Goal: Information Seeking & Learning: Learn about a topic

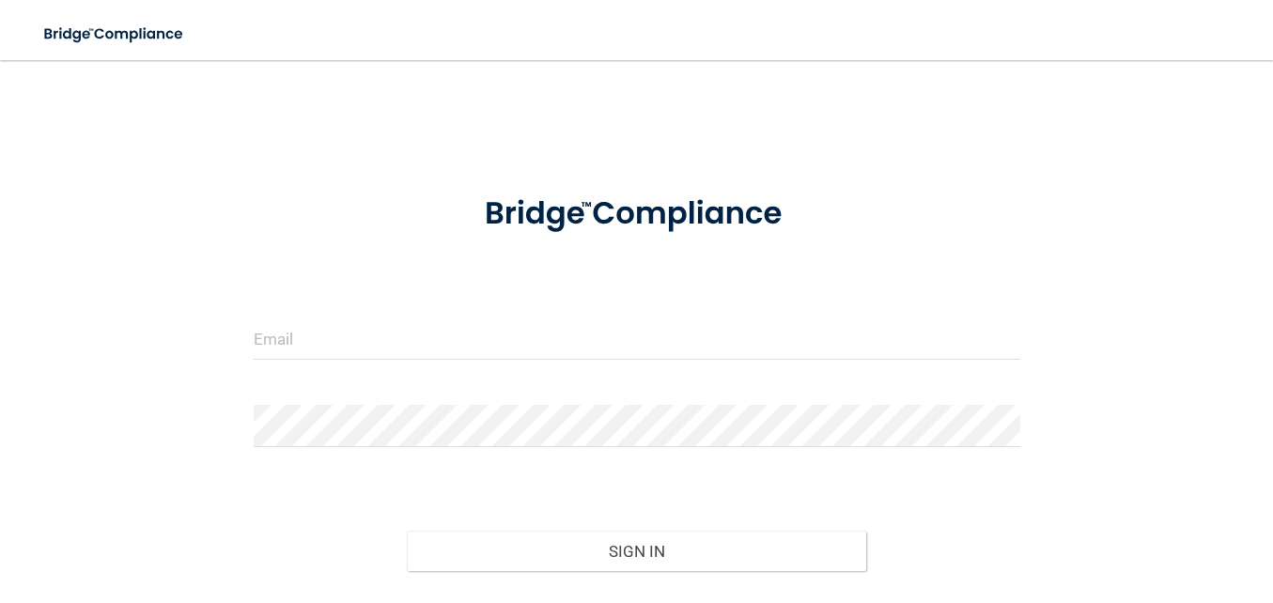
click at [435, 313] on form "Invalid email/password. You don't have permission to access that page. Sign In …" at bounding box center [637, 419] width 767 height 492
click at [415, 345] on input "email" at bounding box center [637, 339] width 767 height 42
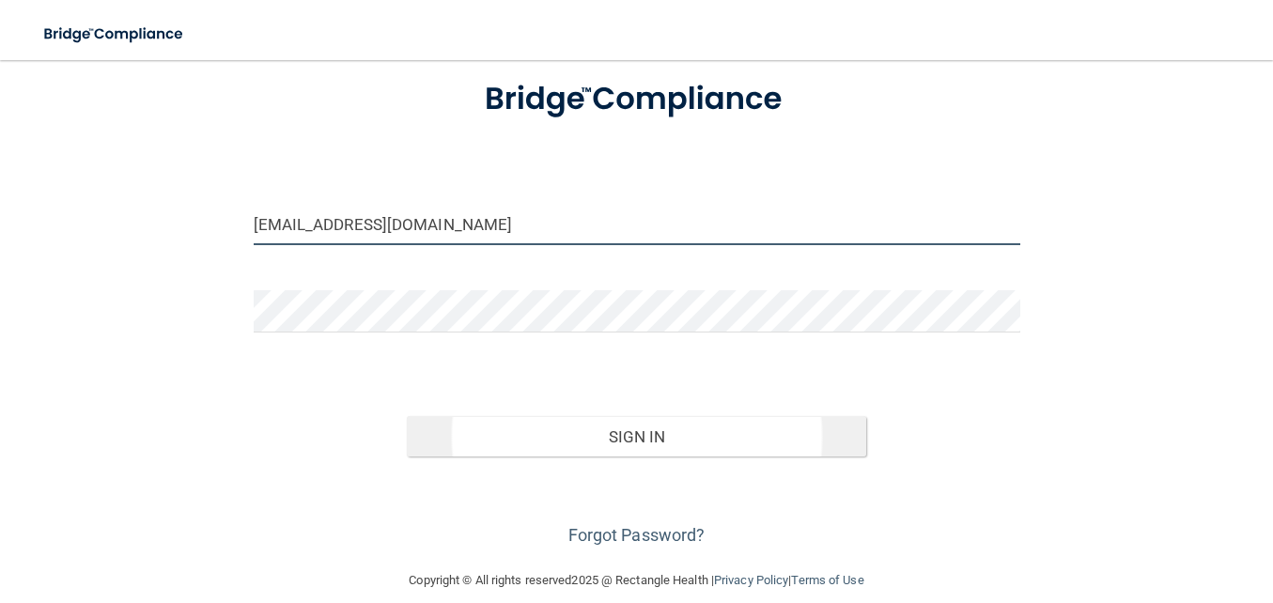
scroll to position [137, 0]
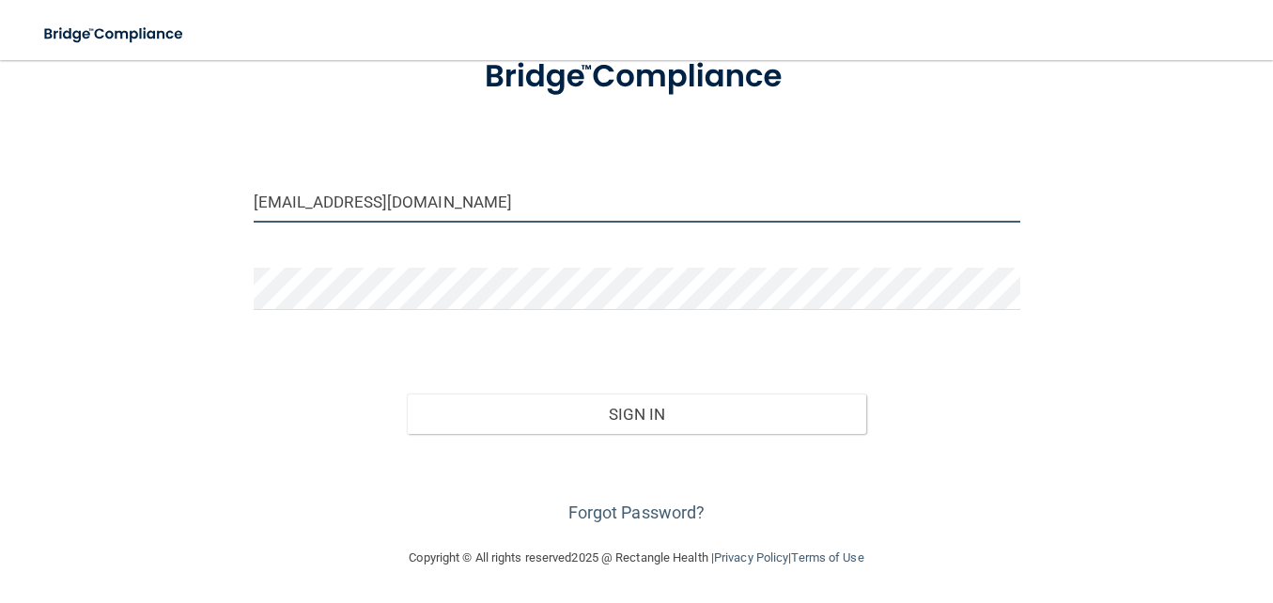
type input "[EMAIL_ADDRESS][DOMAIN_NAME]"
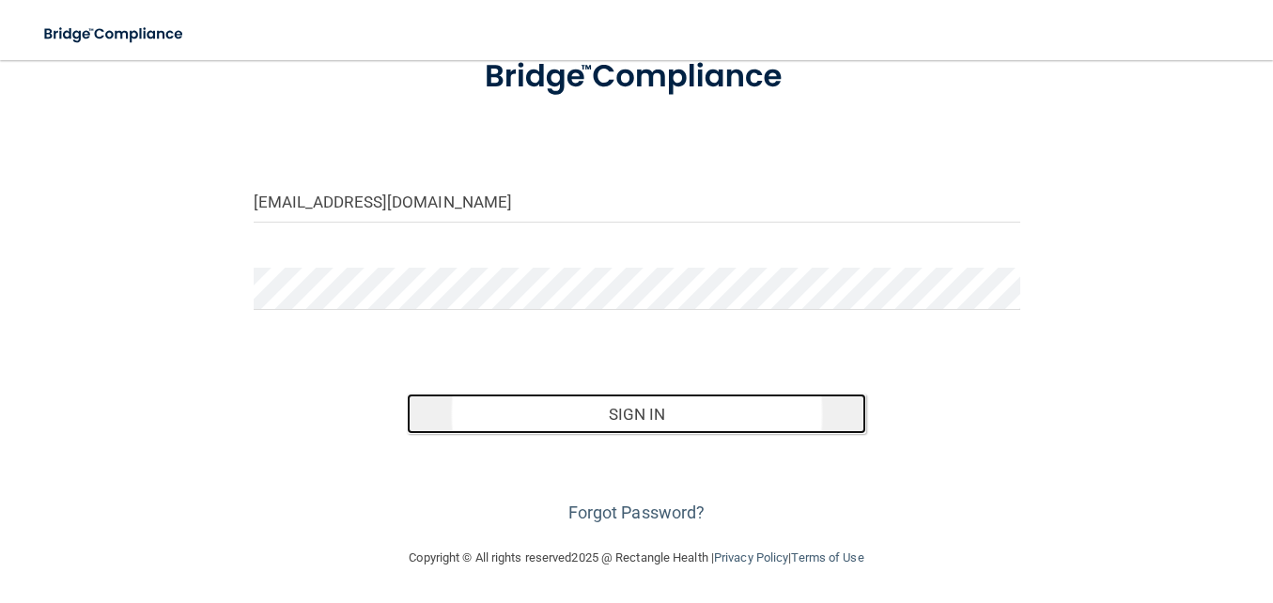
click at [573, 419] on button "Sign In" at bounding box center [637, 414] width 460 height 41
click at [628, 415] on button "Sign In" at bounding box center [637, 414] width 460 height 41
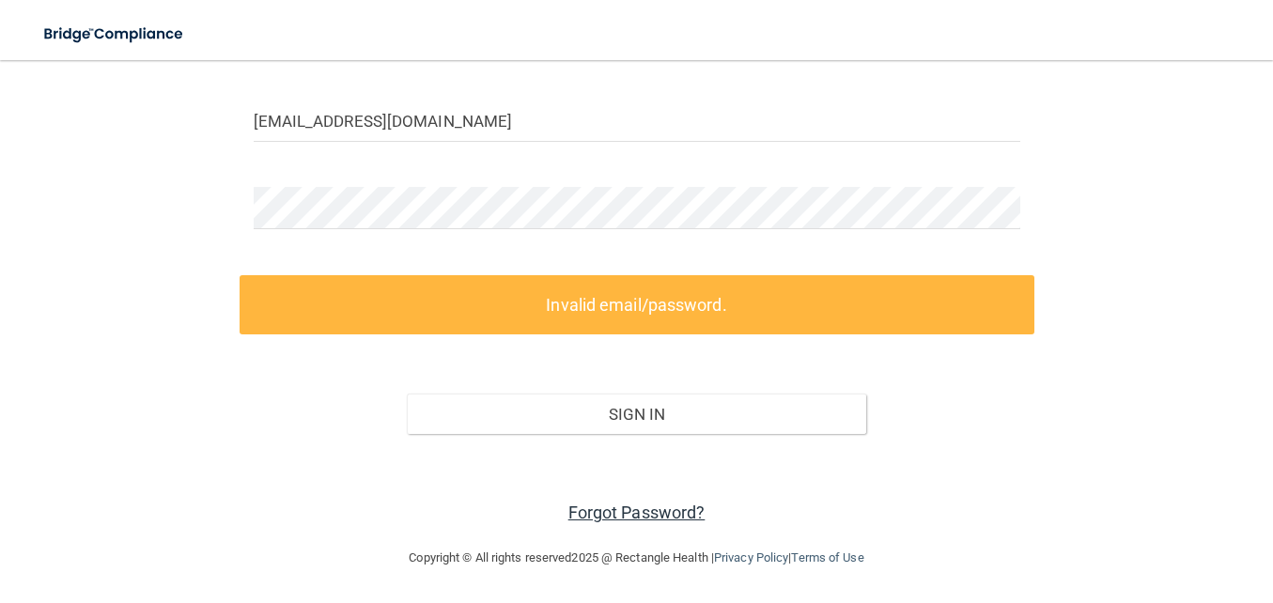
click at [642, 517] on link "Forgot Password?" at bounding box center [636, 513] width 137 height 20
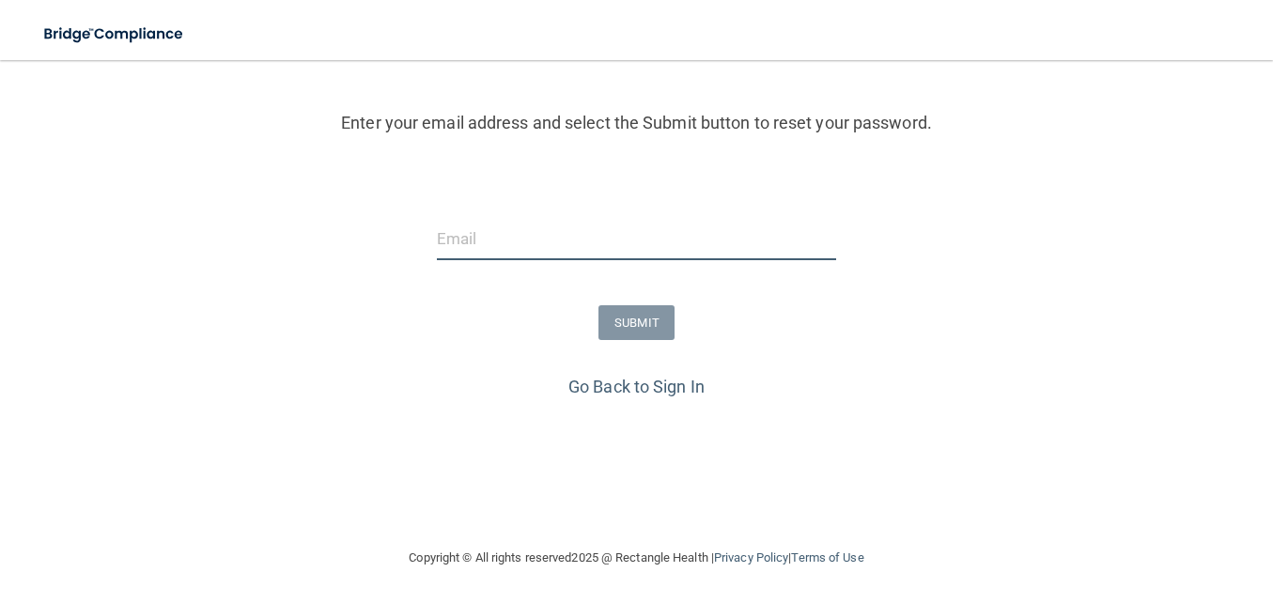
click at [498, 244] on input "email" at bounding box center [636, 239] width 399 height 42
type input "[EMAIL_ADDRESS][DOMAIN_NAME]"
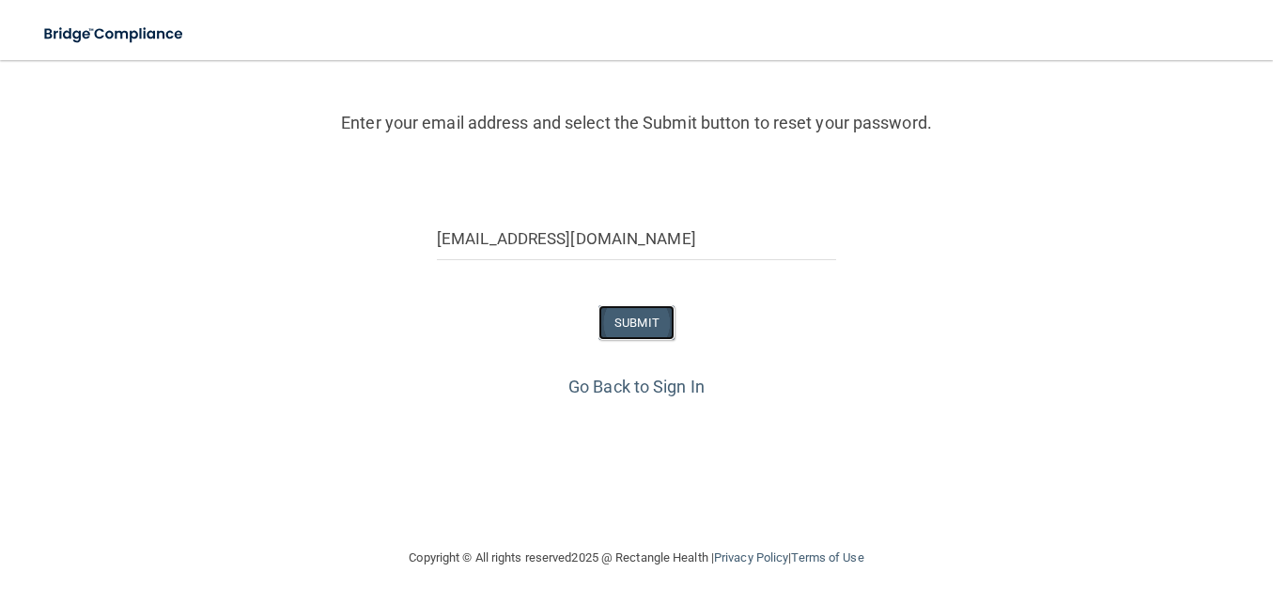
click at [638, 320] on button "SUBMIT" at bounding box center [636, 322] width 76 height 35
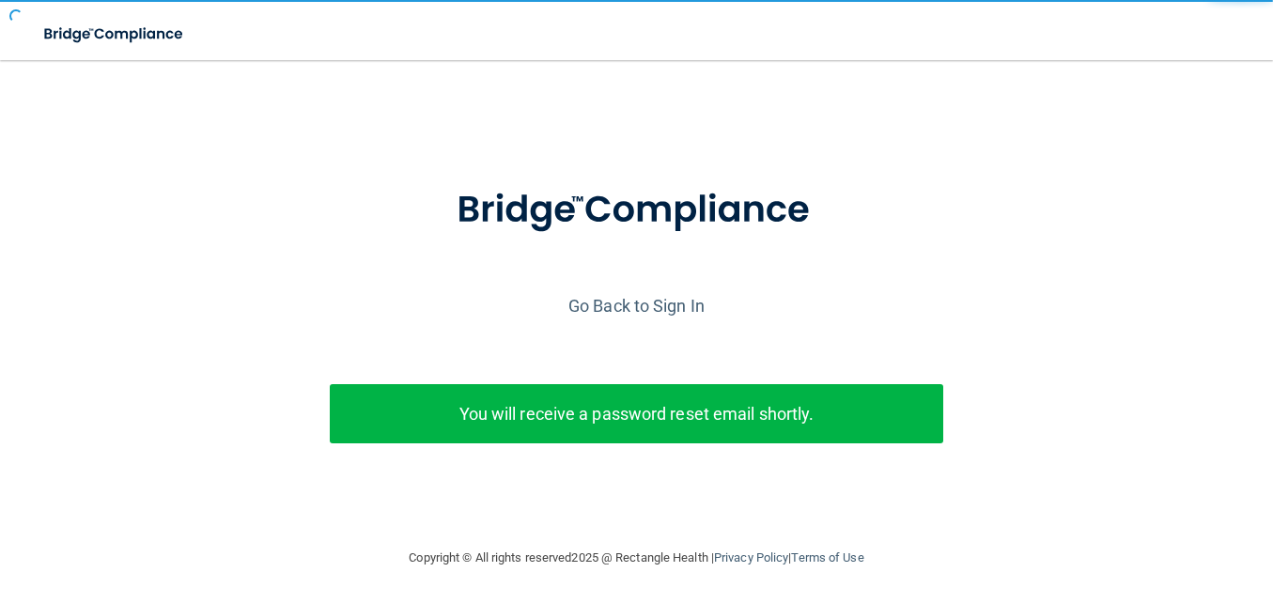
scroll to position [10, 0]
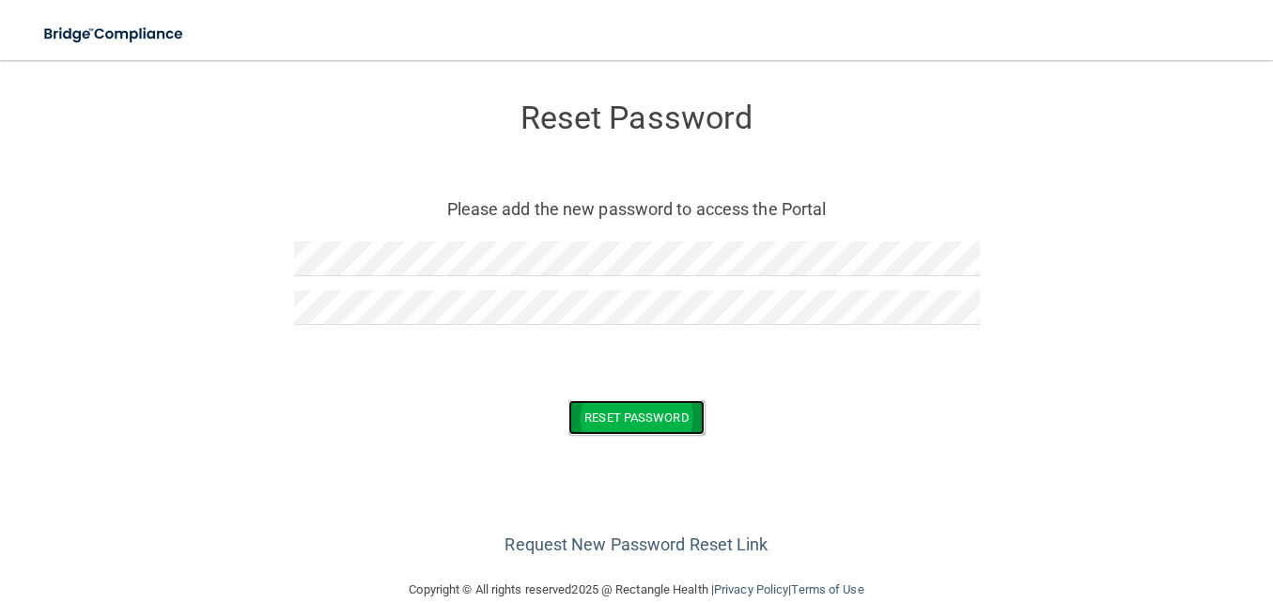
click at [617, 416] on button "Reset Password" at bounding box center [635, 417] width 135 height 35
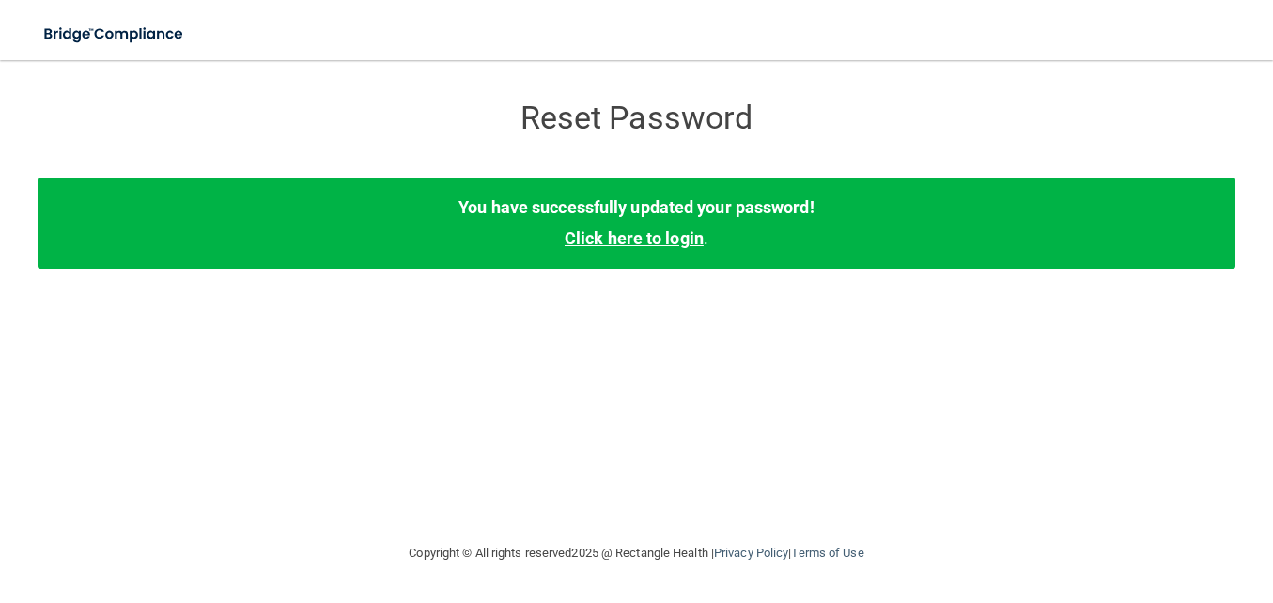
click at [632, 246] on link "Click here to login" at bounding box center [634, 238] width 139 height 20
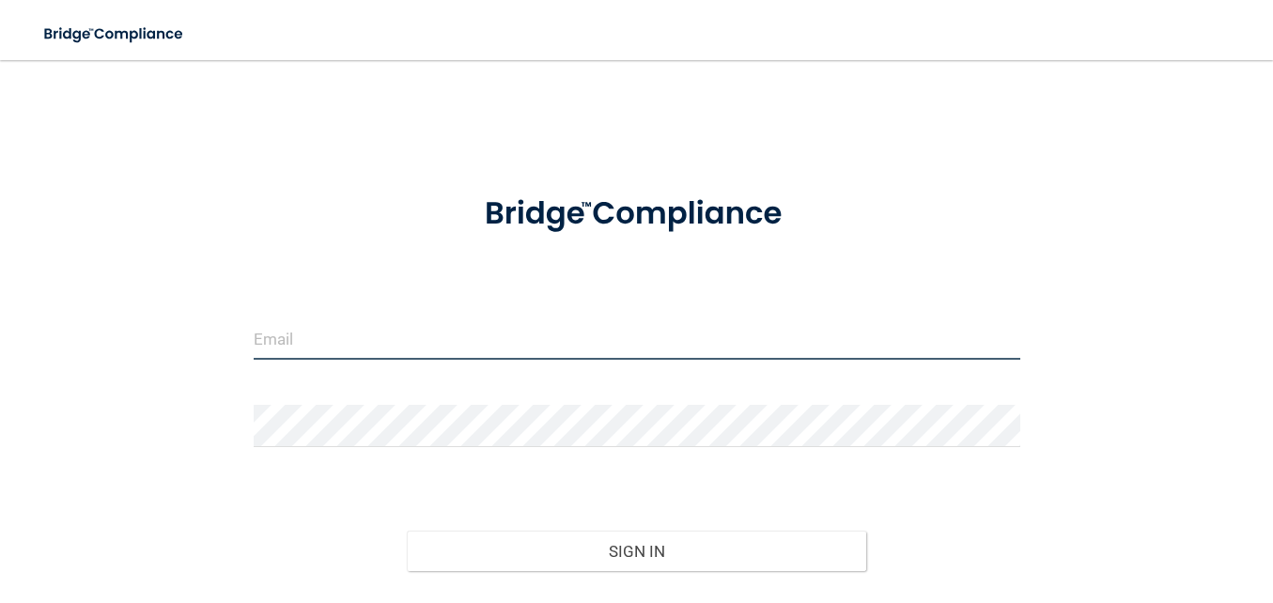
click at [347, 359] on input "email" at bounding box center [637, 339] width 767 height 42
type input "[EMAIL_ADDRESS][DOMAIN_NAME]"
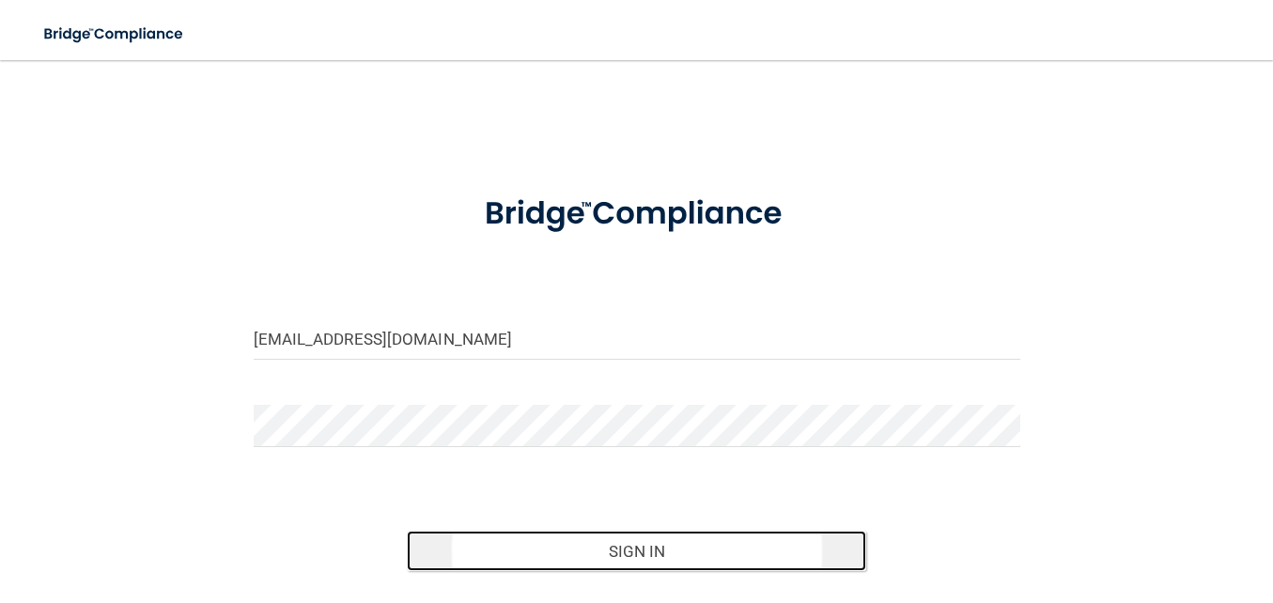
click at [639, 543] on button "Sign In" at bounding box center [637, 551] width 460 height 41
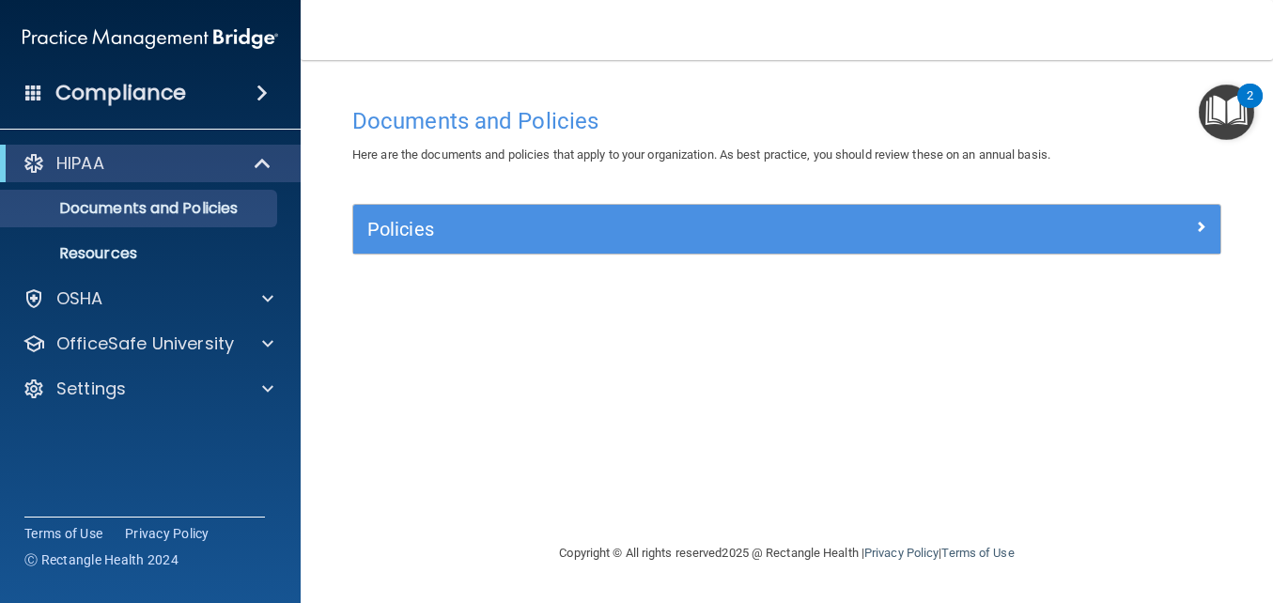
click at [260, 92] on span at bounding box center [261, 93] width 11 height 23
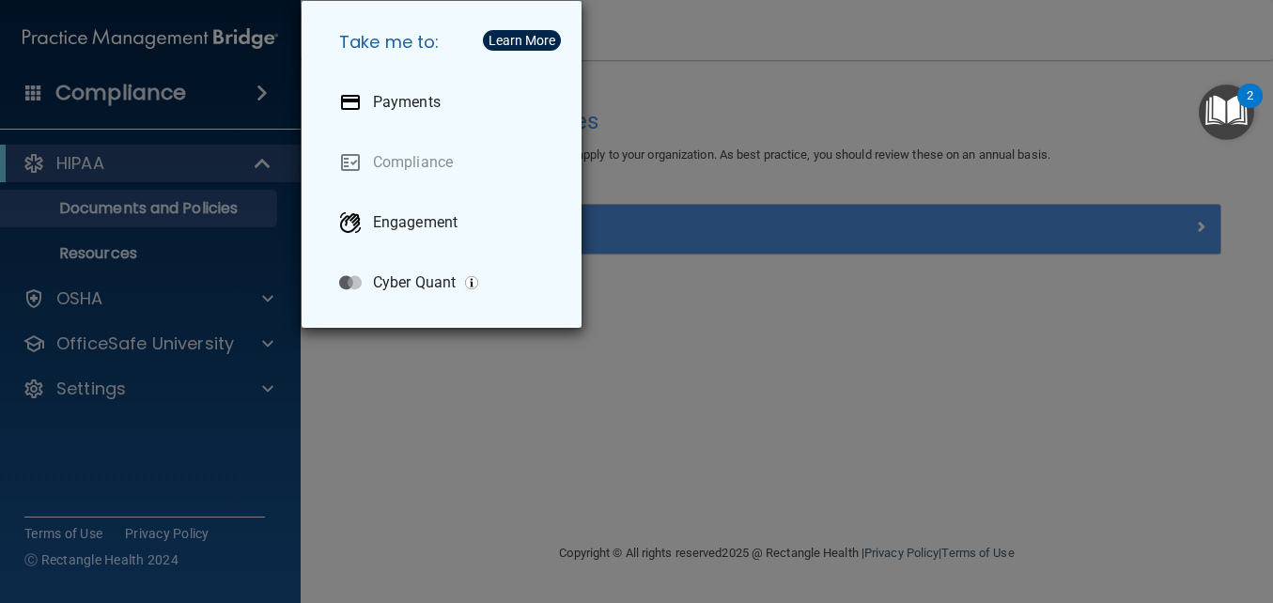
click at [665, 365] on div "Take me to: Payments Compliance Engagement Cyber Quant" at bounding box center [636, 301] width 1273 height 603
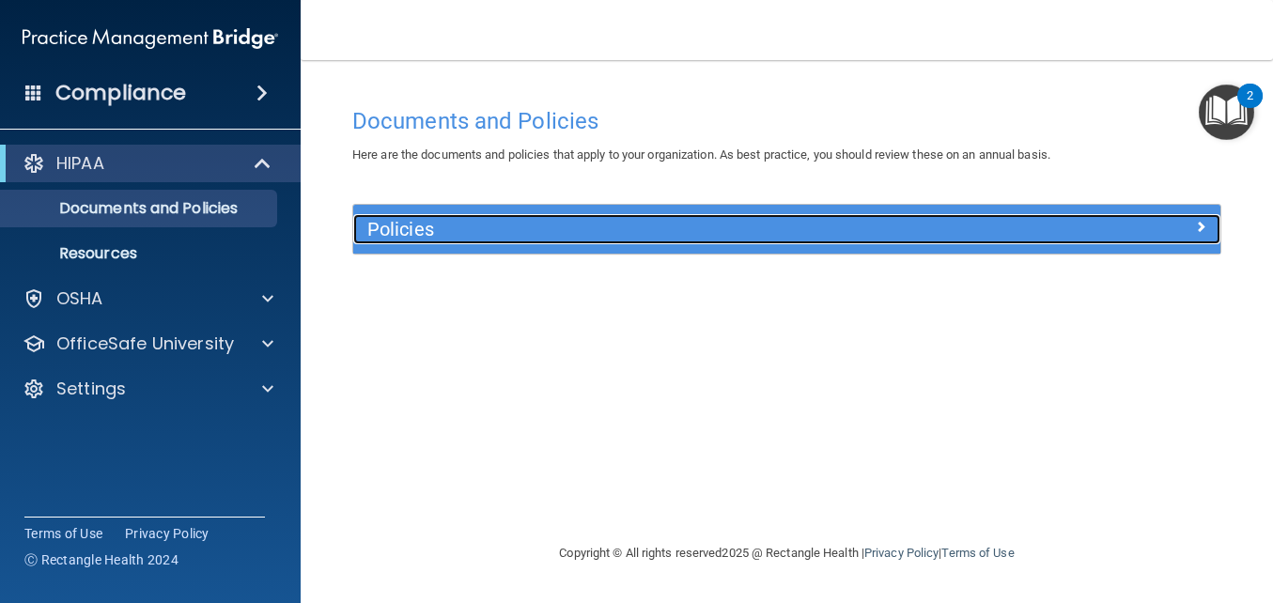
click at [803, 233] on h5 "Policies" at bounding box center [678, 229] width 622 height 21
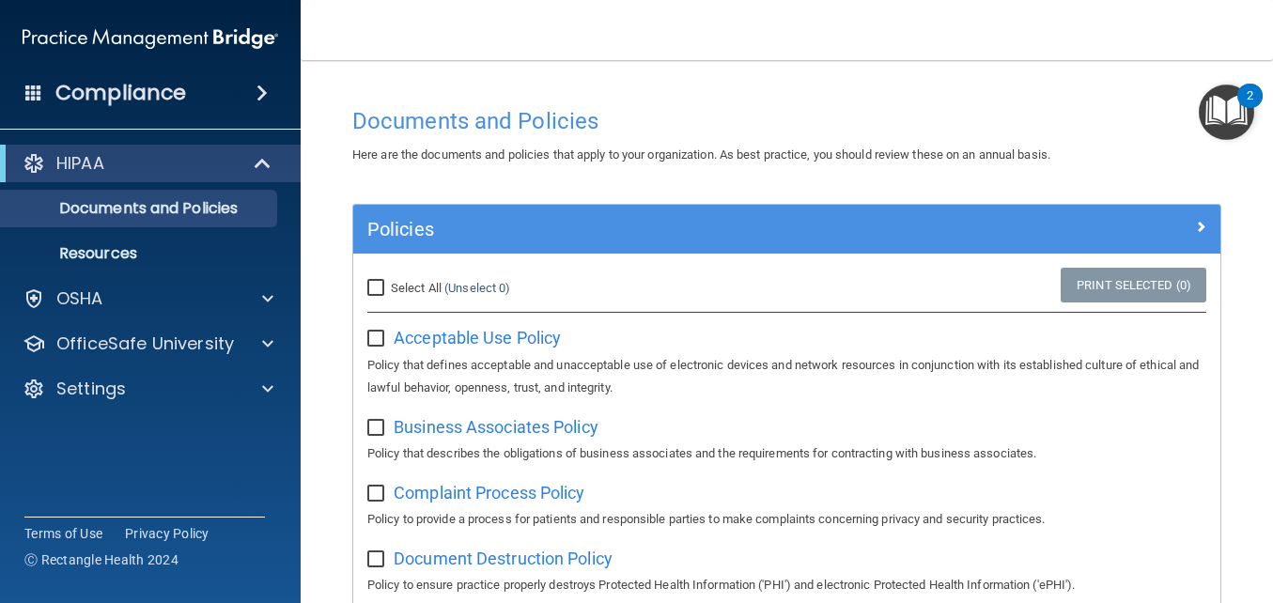
click at [374, 287] on input "Select All (Unselect 0) Unselect All" at bounding box center [378, 288] width 22 height 15
checkbox input "true"
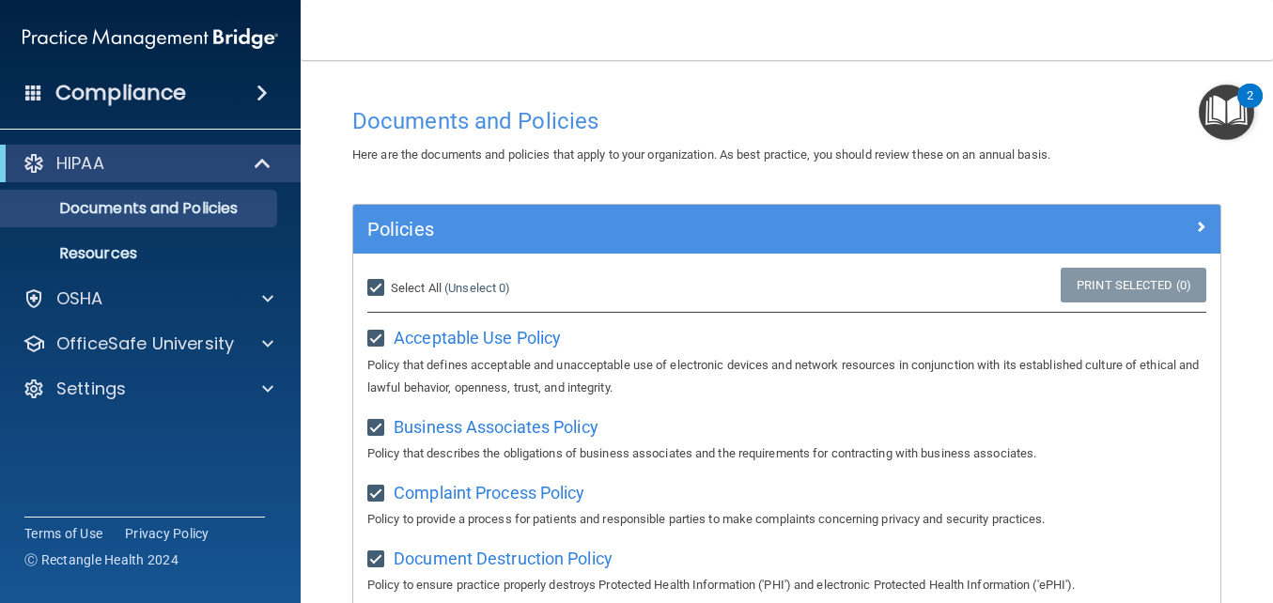
checkbox input "true"
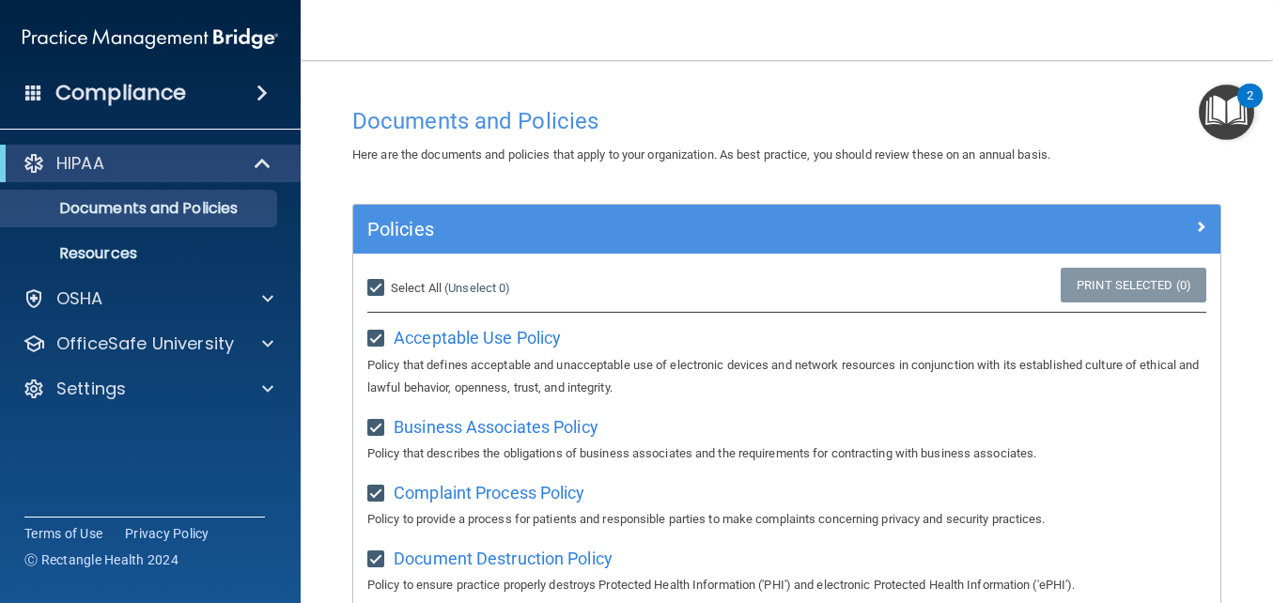
checkbox input "true"
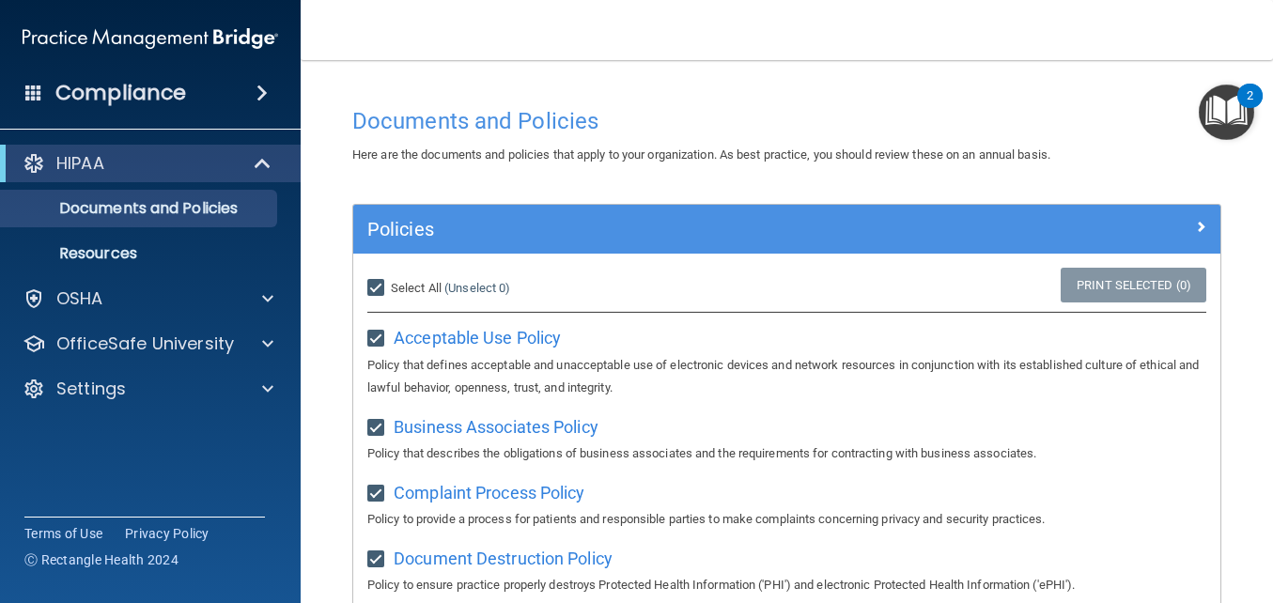
checkbox input "true"
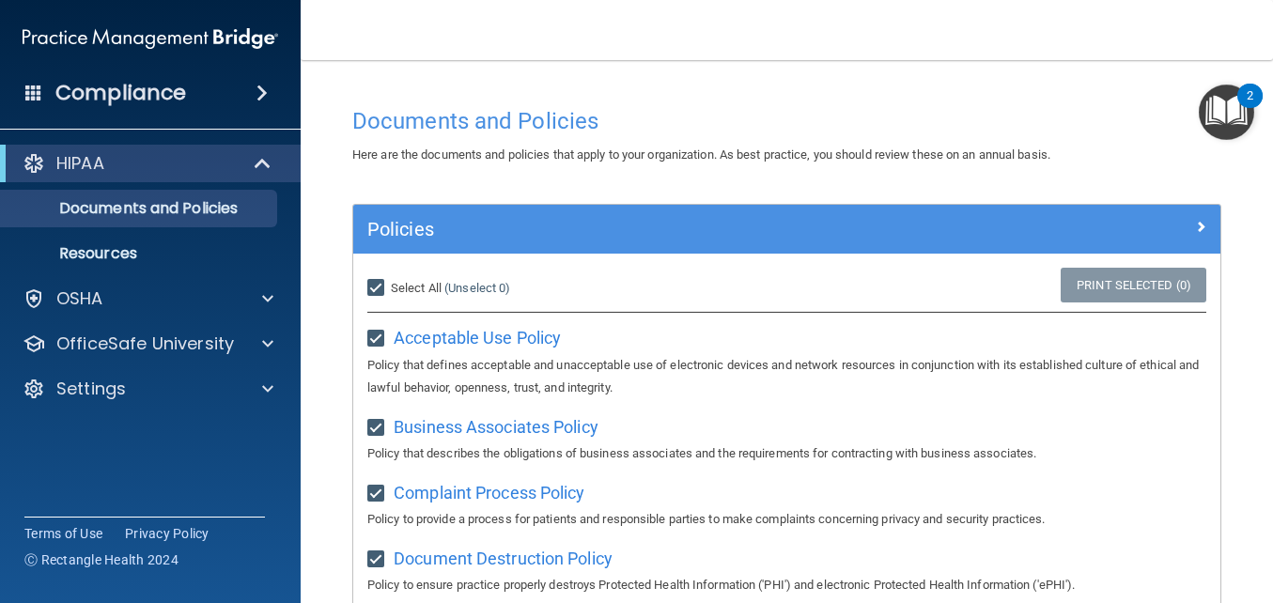
checkbox input "true"
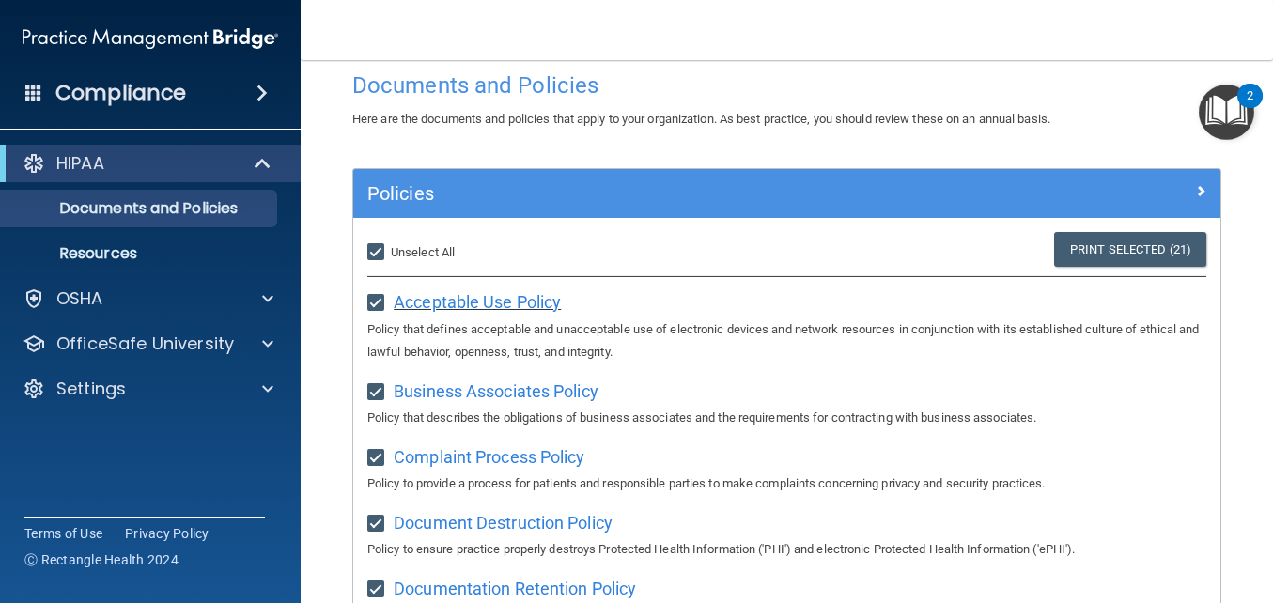
scroll to position [51, 0]
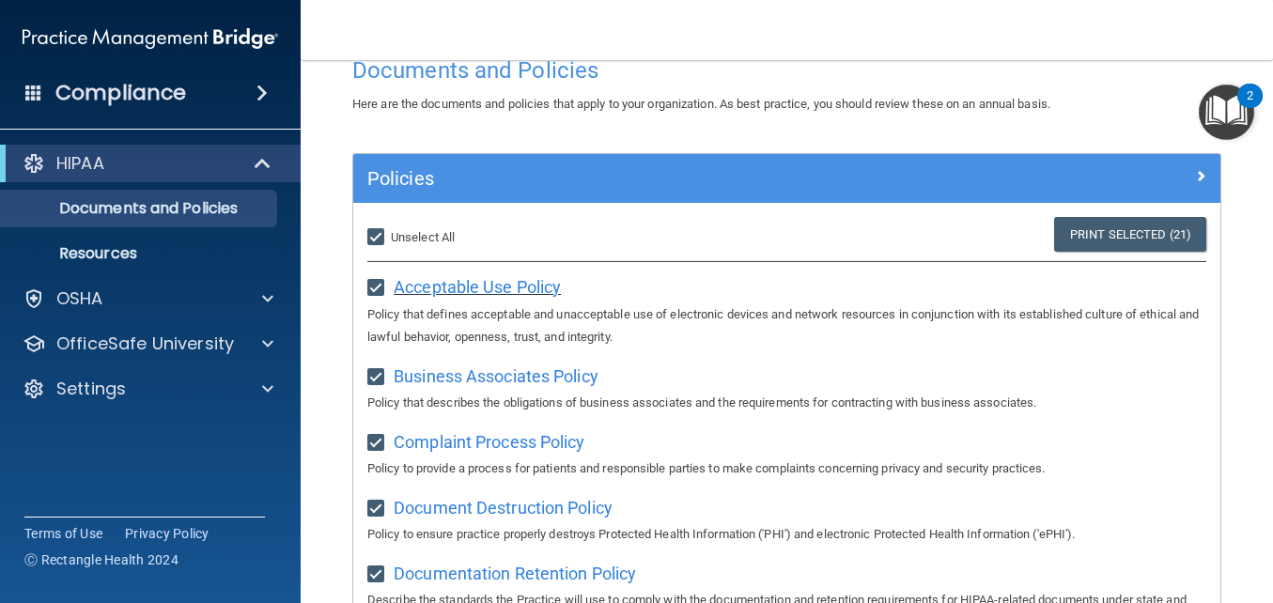
click at [503, 289] on span "Acceptable Use Policy" at bounding box center [477, 287] width 167 height 20
click at [476, 377] on span "Business Associates Policy" at bounding box center [496, 376] width 205 height 20
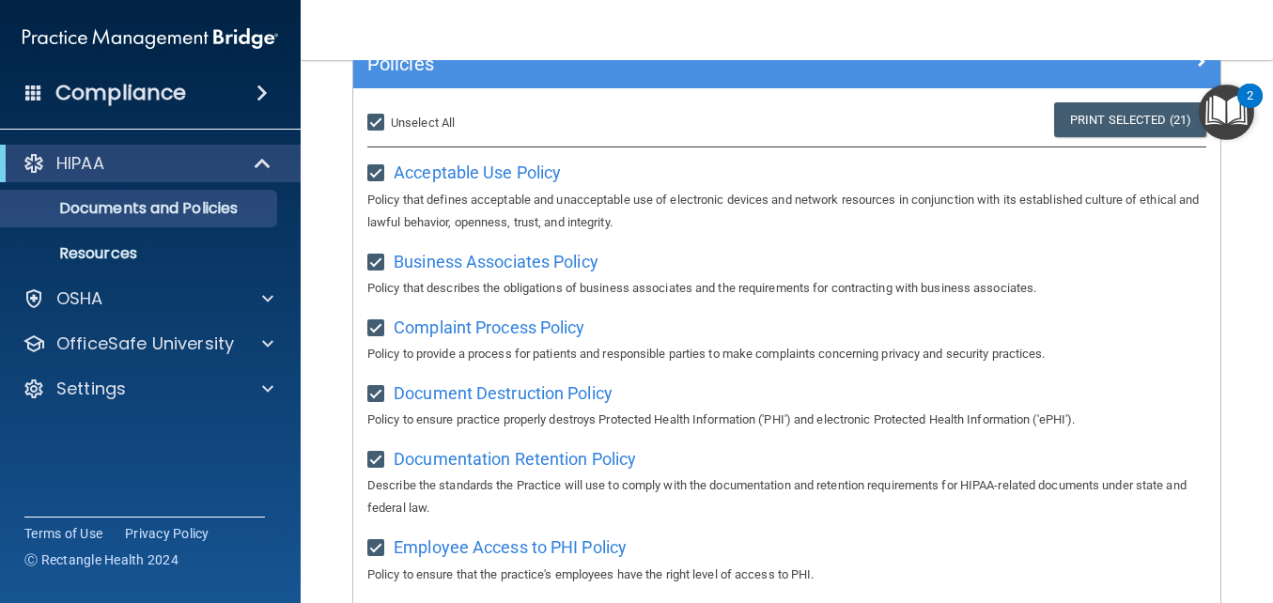
scroll to position [179, 0]
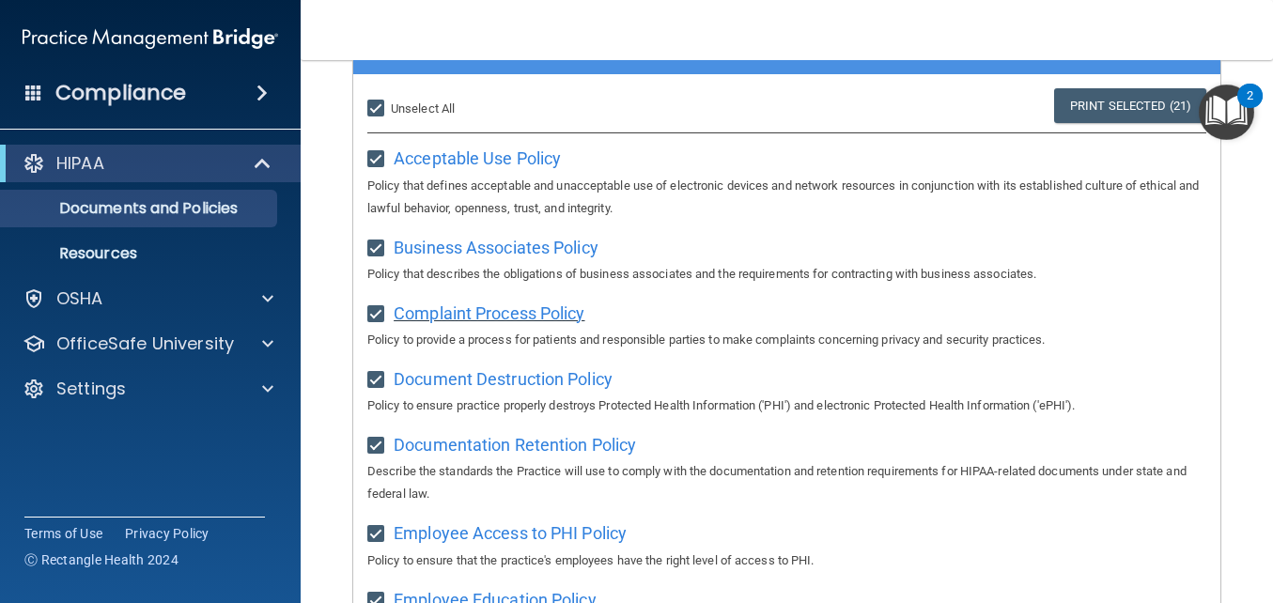
click at [484, 315] on span "Complaint Process Policy" at bounding box center [489, 313] width 191 height 20
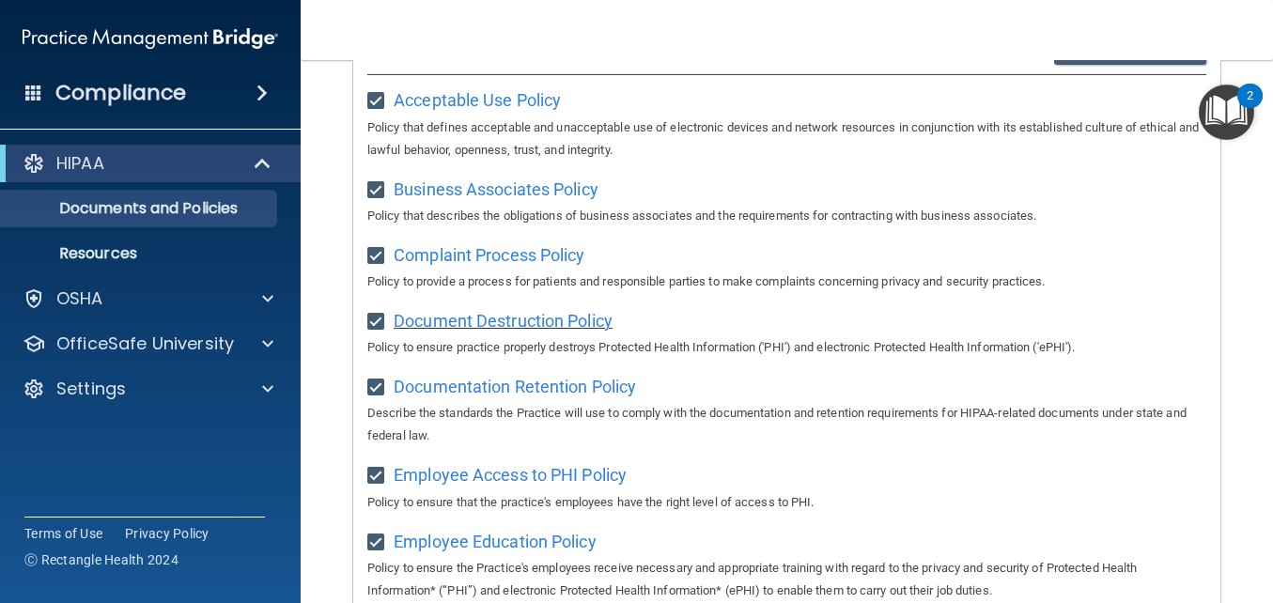
scroll to position [256, 0]
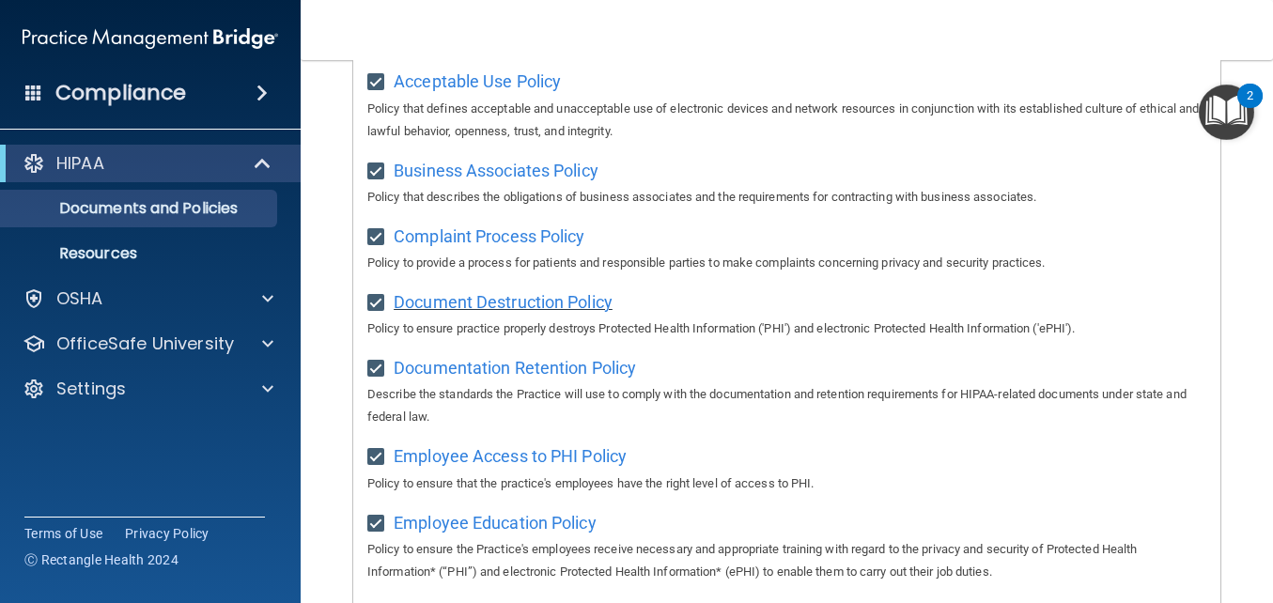
click at [470, 304] on span "Document Destruction Policy" at bounding box center [503, 302] width 219 height 20
click at [478, 461] on span "Employee Access to PHI Policy" at bounding box center [510, 456] width 233 height 20
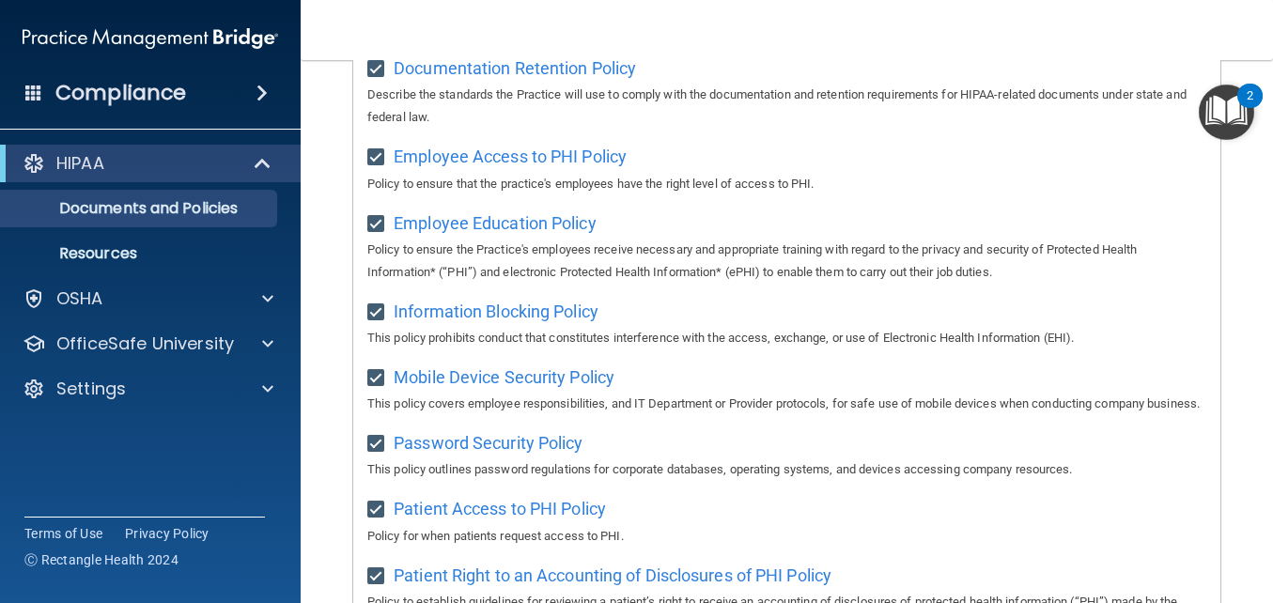
scroll to position [571, 0]
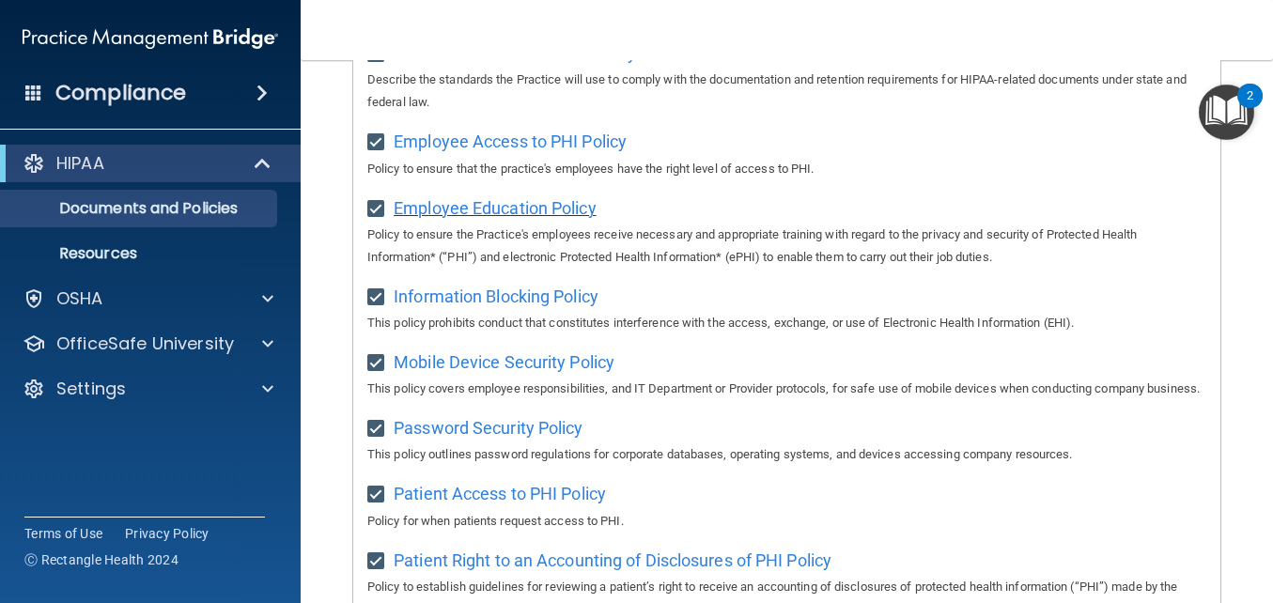
click at [474, 214] on span "Employee Education Policy" at bounding box center [495, 208] width 203 height 20
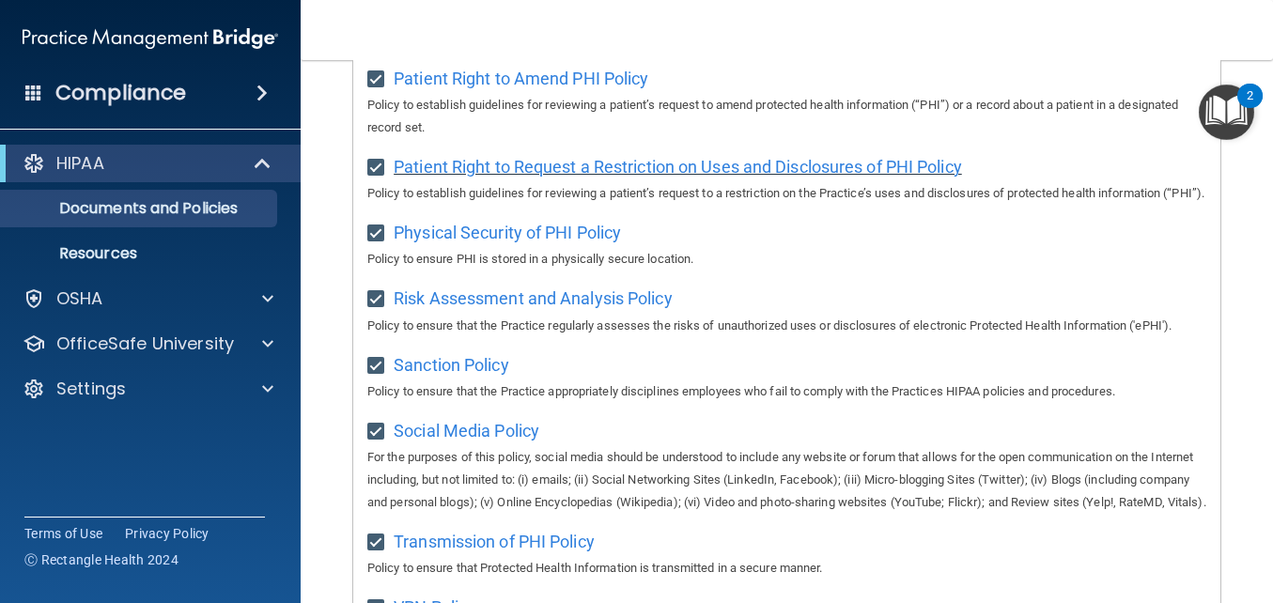
scroll to position [1158, 0]
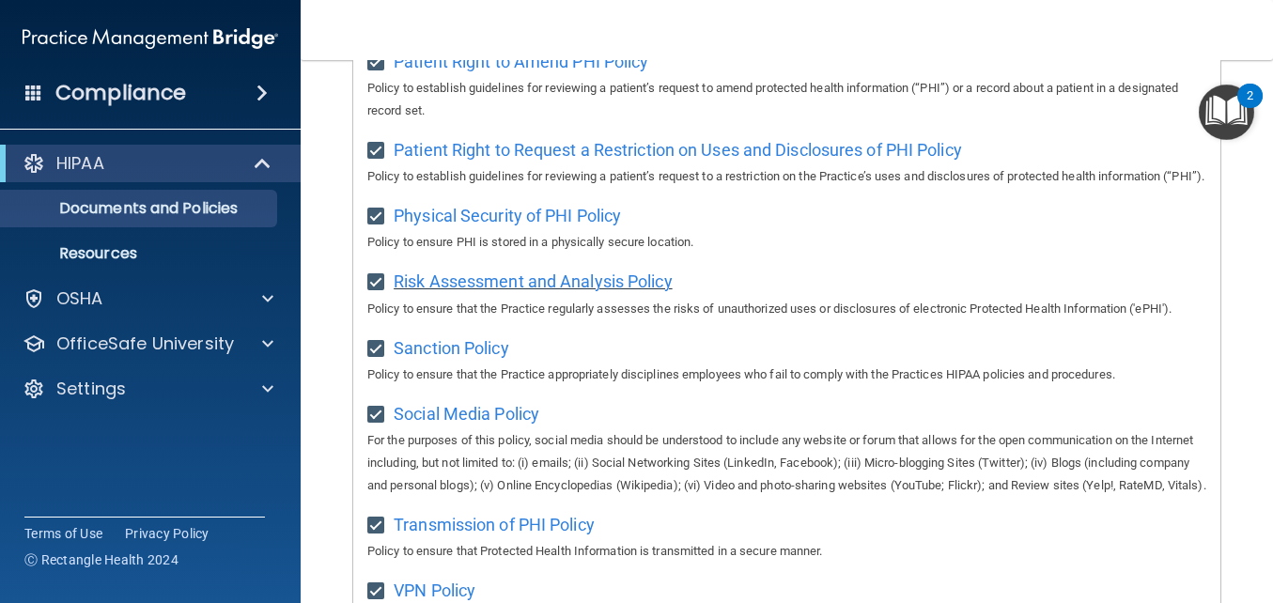
click at [457, 291] on span "Risk Assessment and Analysis Policy" at bounding box center [533, 281] width 279 height 20
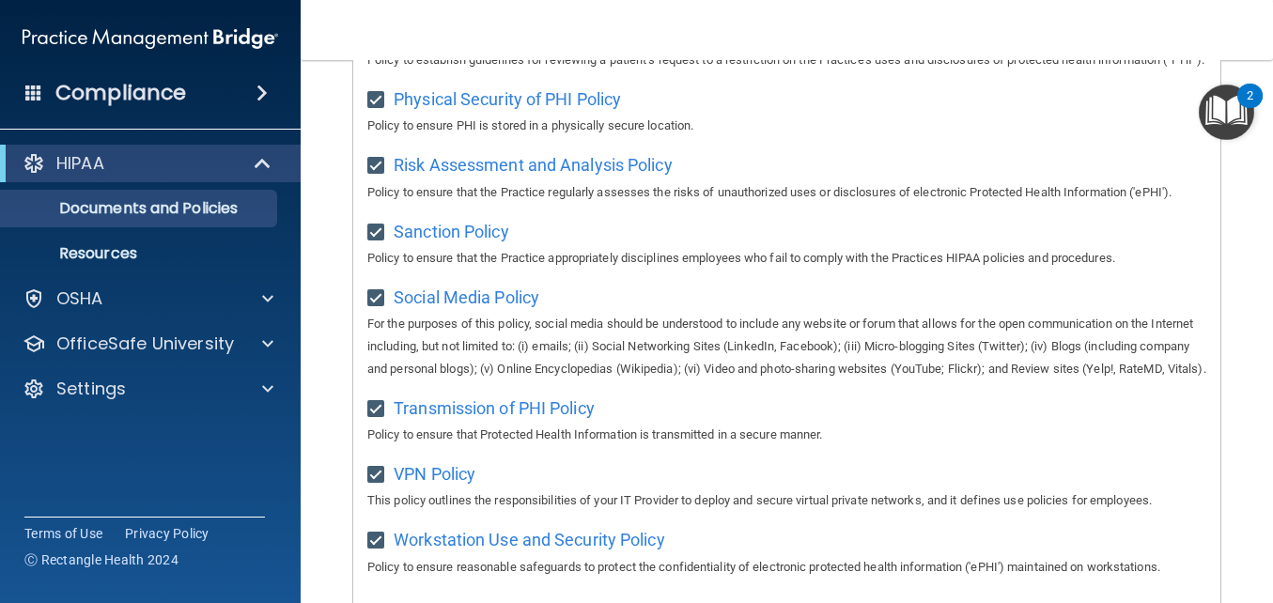
scroll to position [1451, 0]
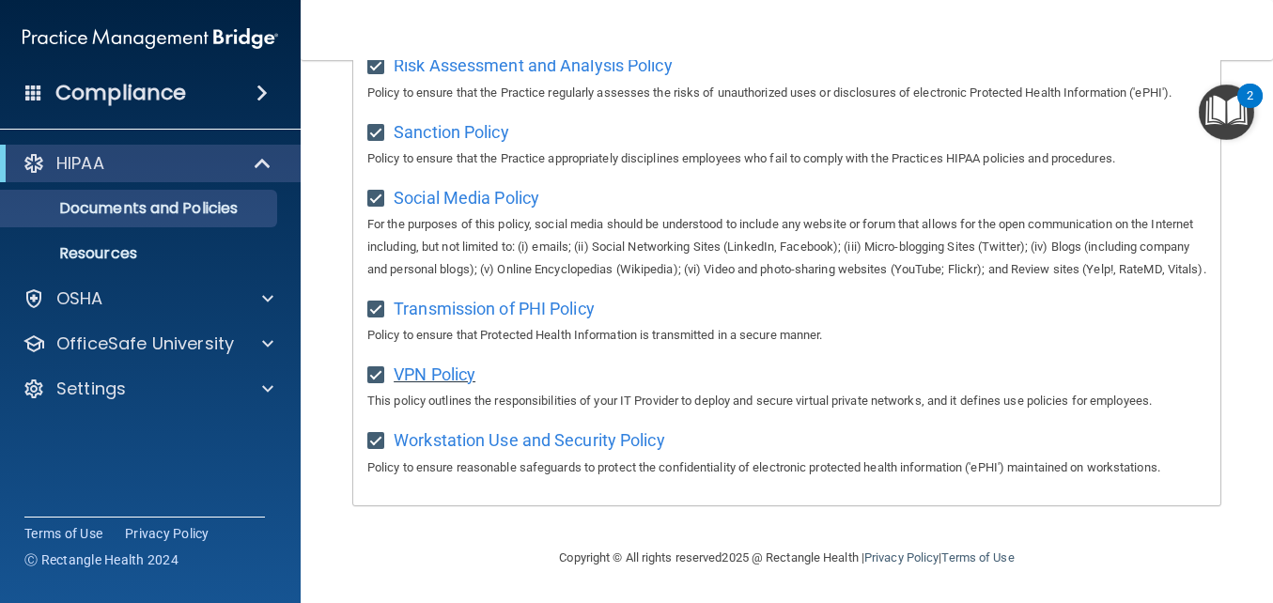
click at [426, 378] on span "VPN Policy" at bounding box center [435, 374] width 82 height 20
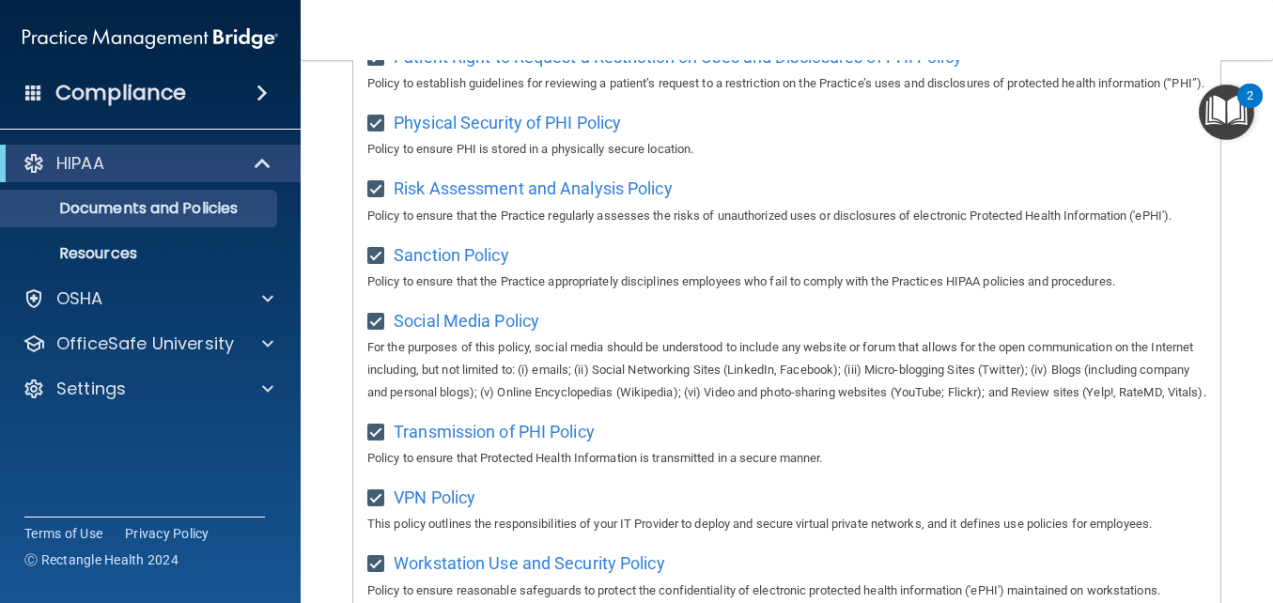
scroll to position [1222, 0]
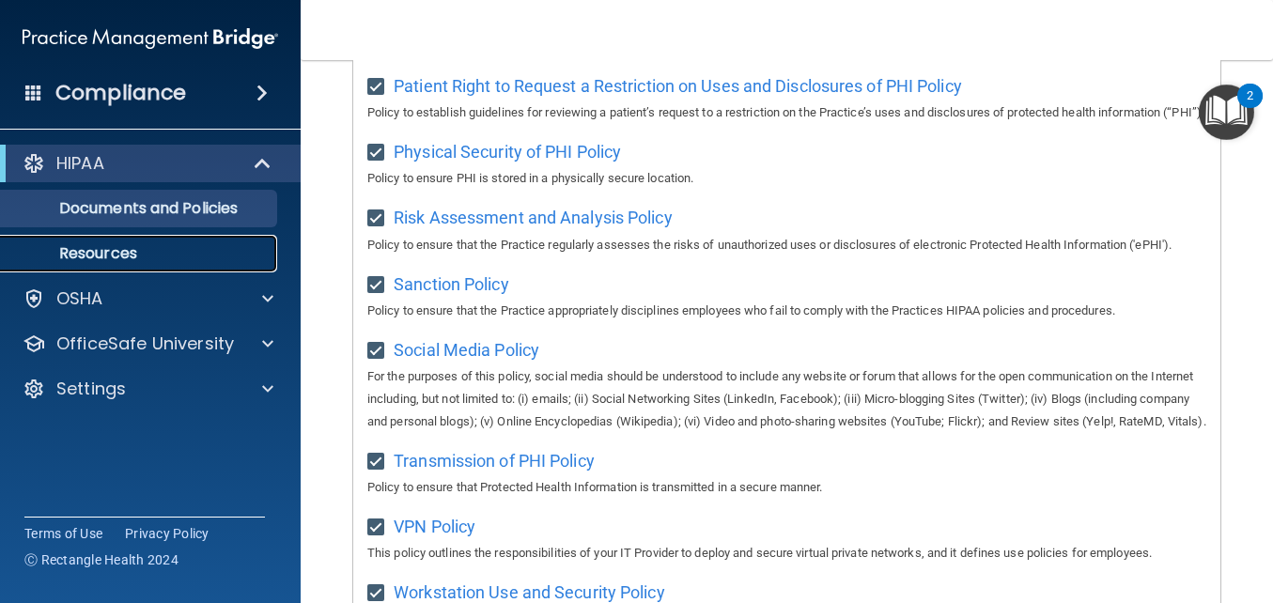
click at [132, 253] on p "Resources" at bounding box center [140, 253] width 256 height 19
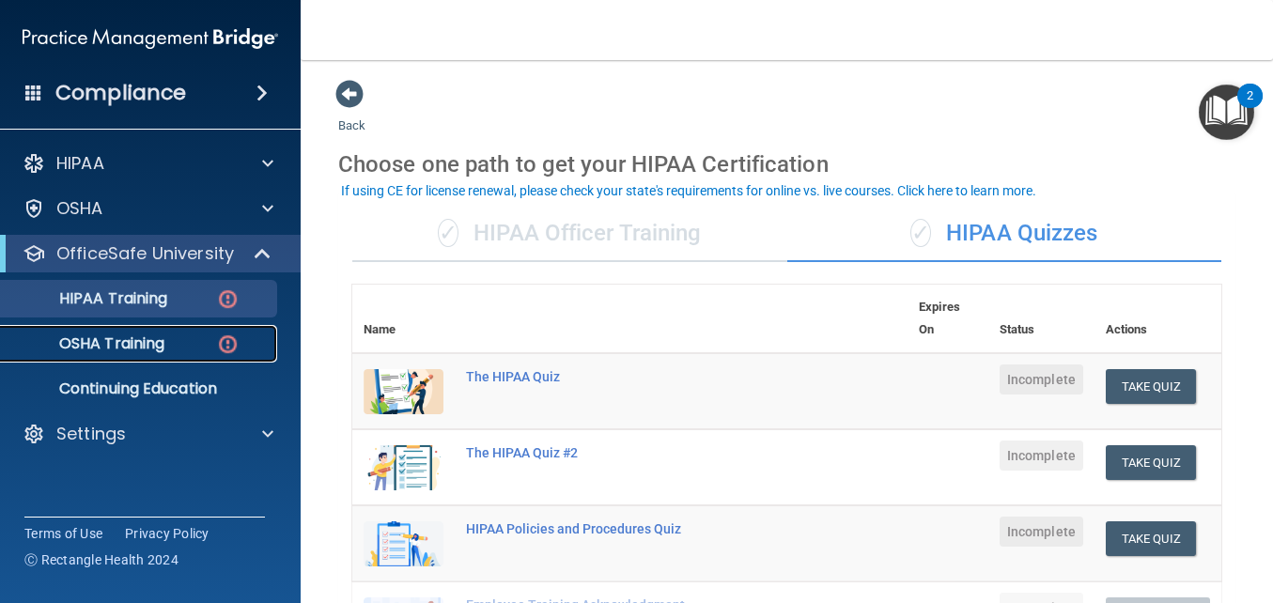
click at [164, 342] on p "OSHA Training" at bounding box center [88, 343] width 152 height 19
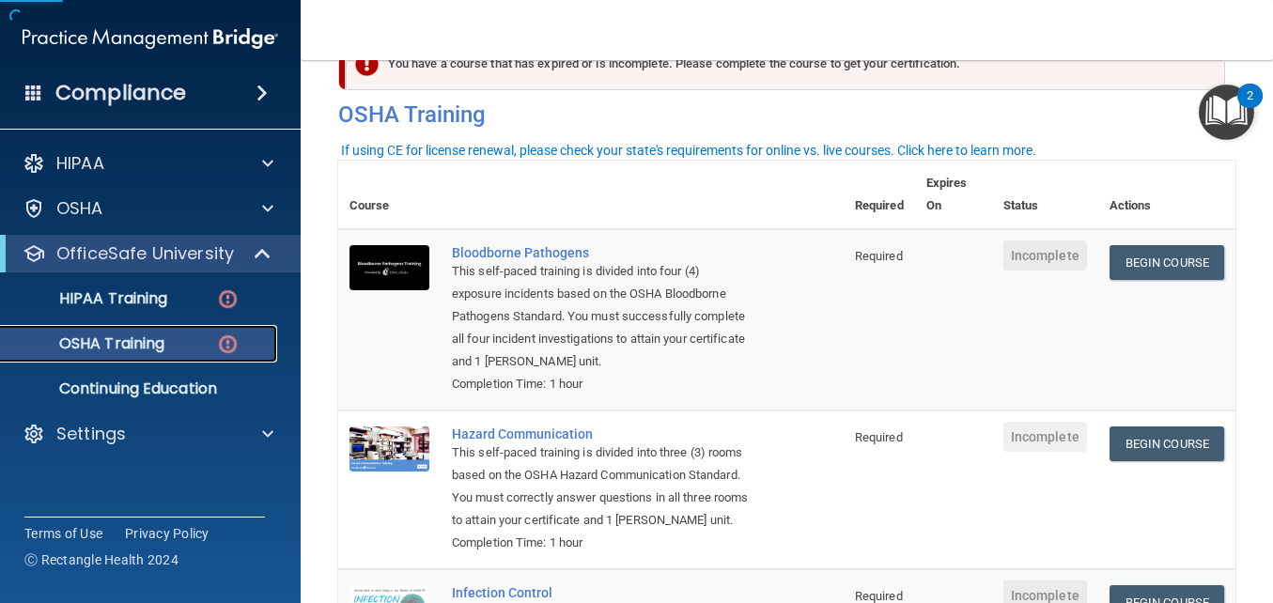
scroll to position [64, 0]
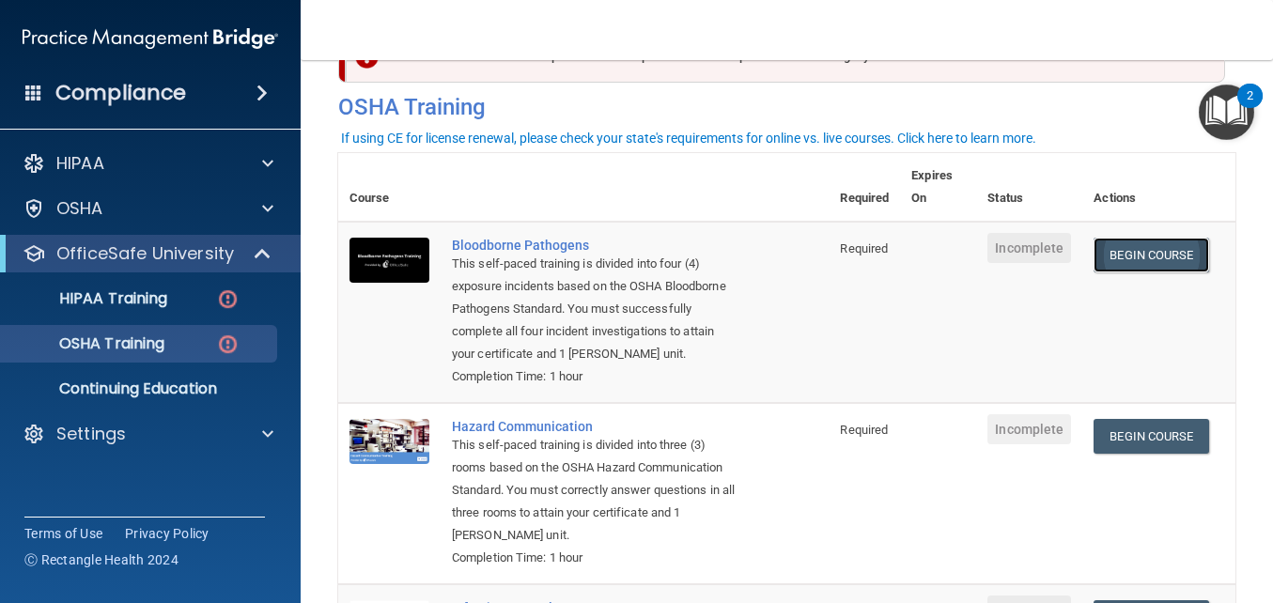
click at [1137, 263] on link "Begin Course" at bounding box center [1150, 255] width 115 height 35
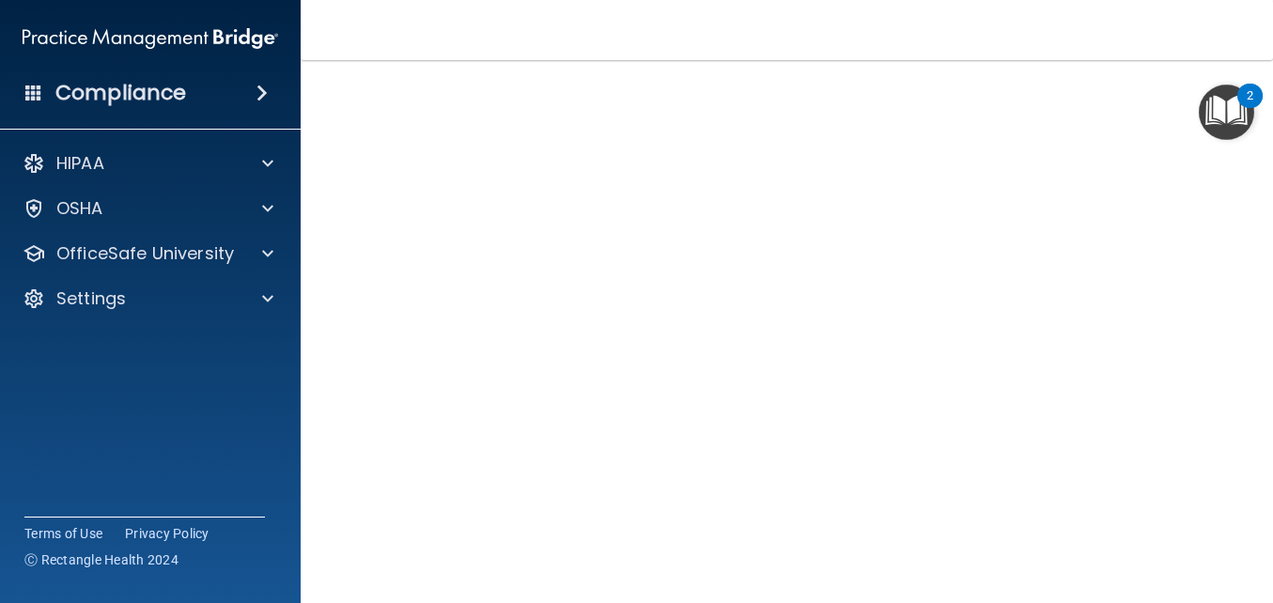
scroll to position [113, 0]
click at [1224, 116] on img "Open Resource Center, 2 new notifications" at bounding box center [1226, 112] width 55 height 55
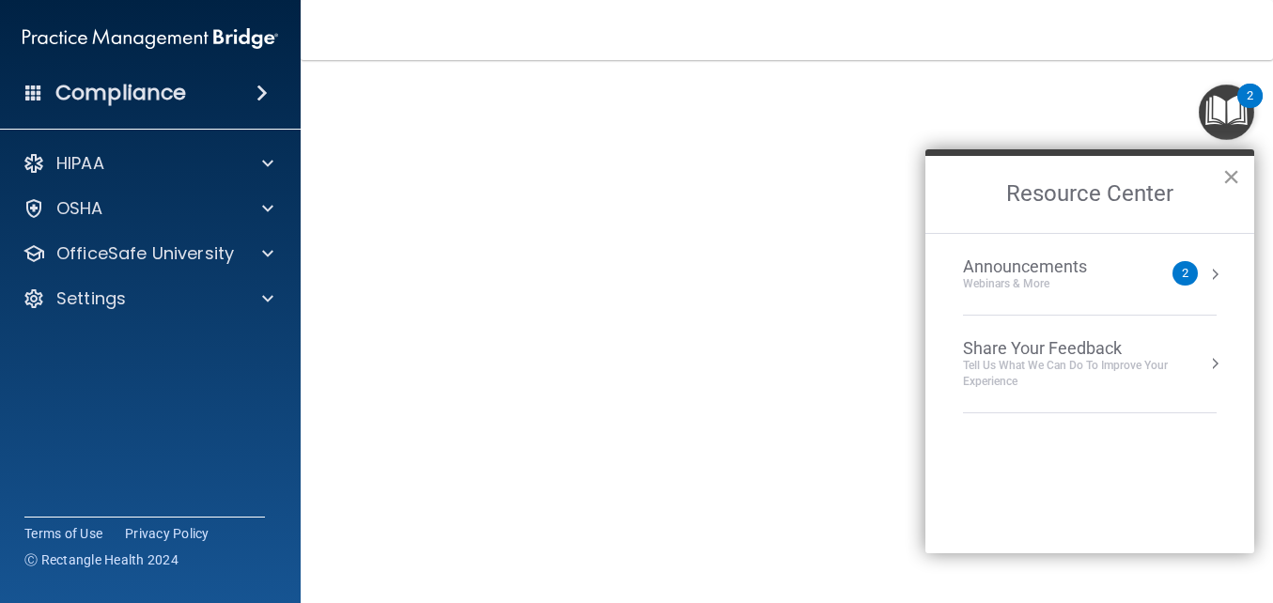
click at [1230, 178] on button "×" at bounding box center [1231, 177] width 18 height 30
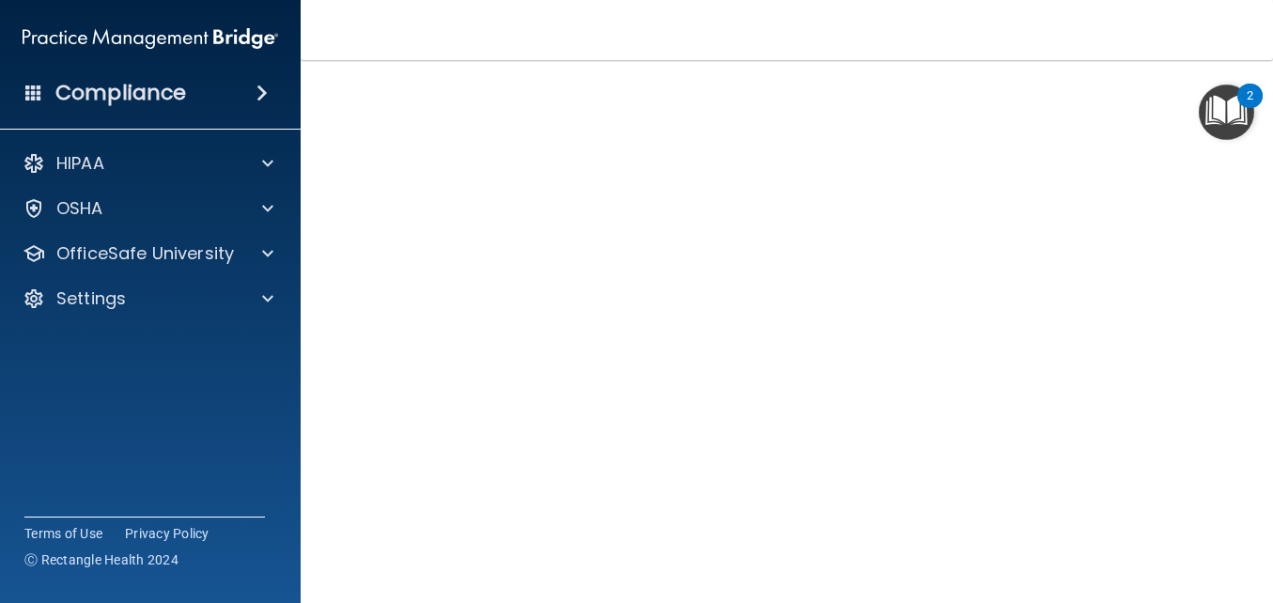
scroll to position [79, 0]
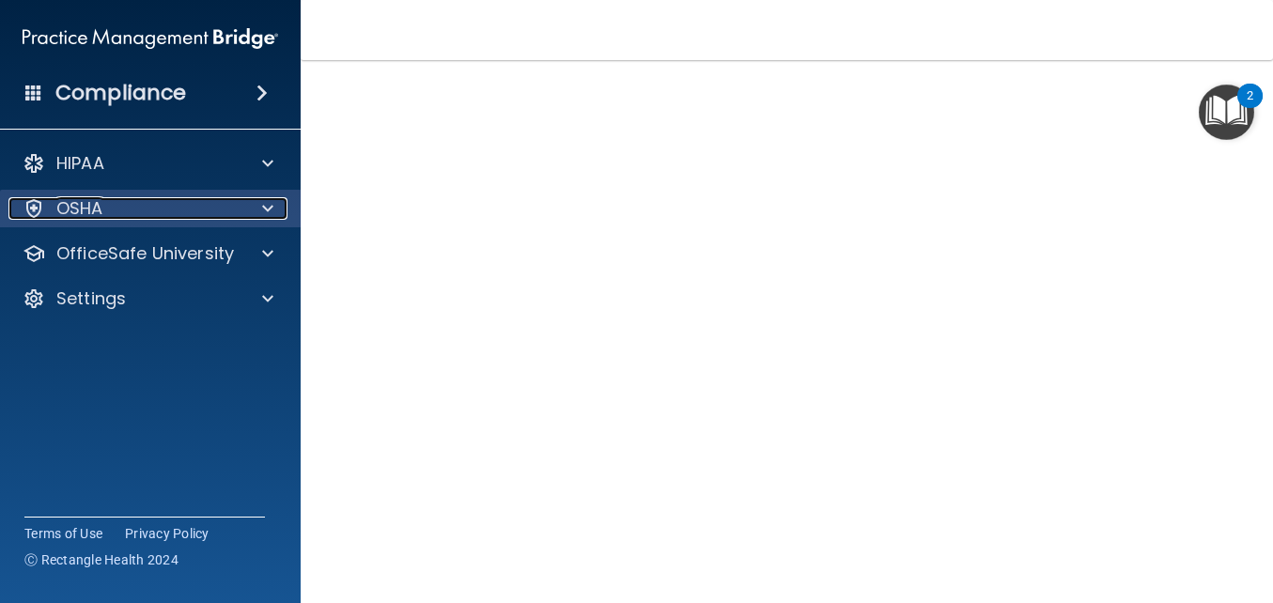
click at [255, 209] on div at bounding box center [264, 208] width 47 height 23
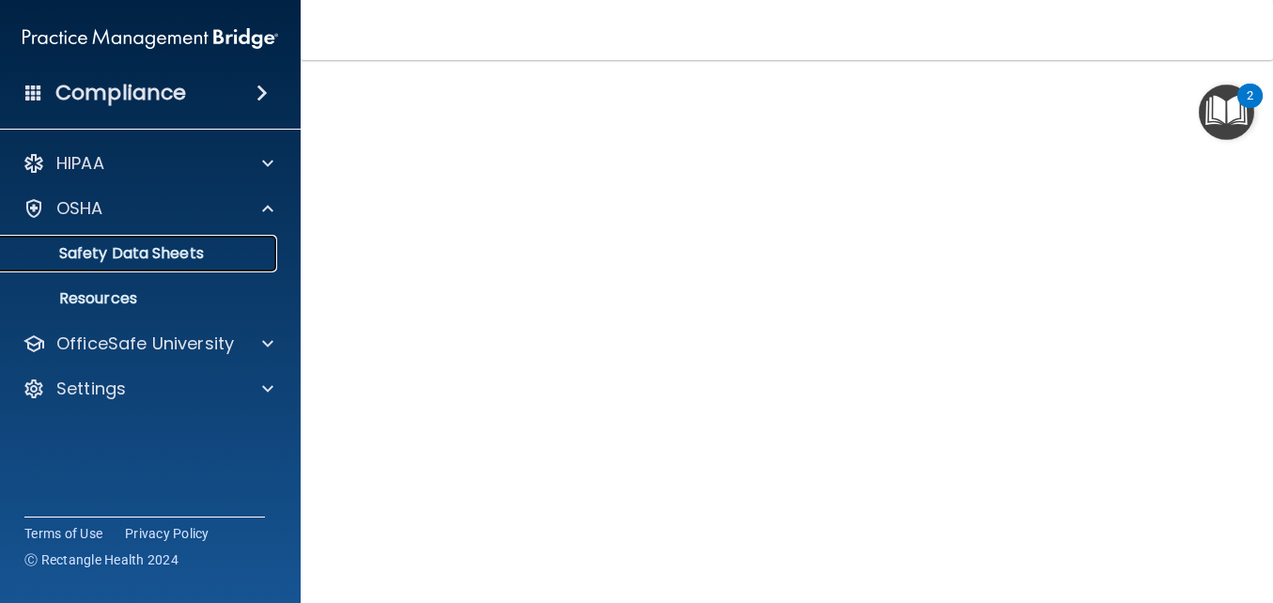
click at [175, 252] on p "Safety Data Sheets" at bounding box center [140, 253] width 256 height 19
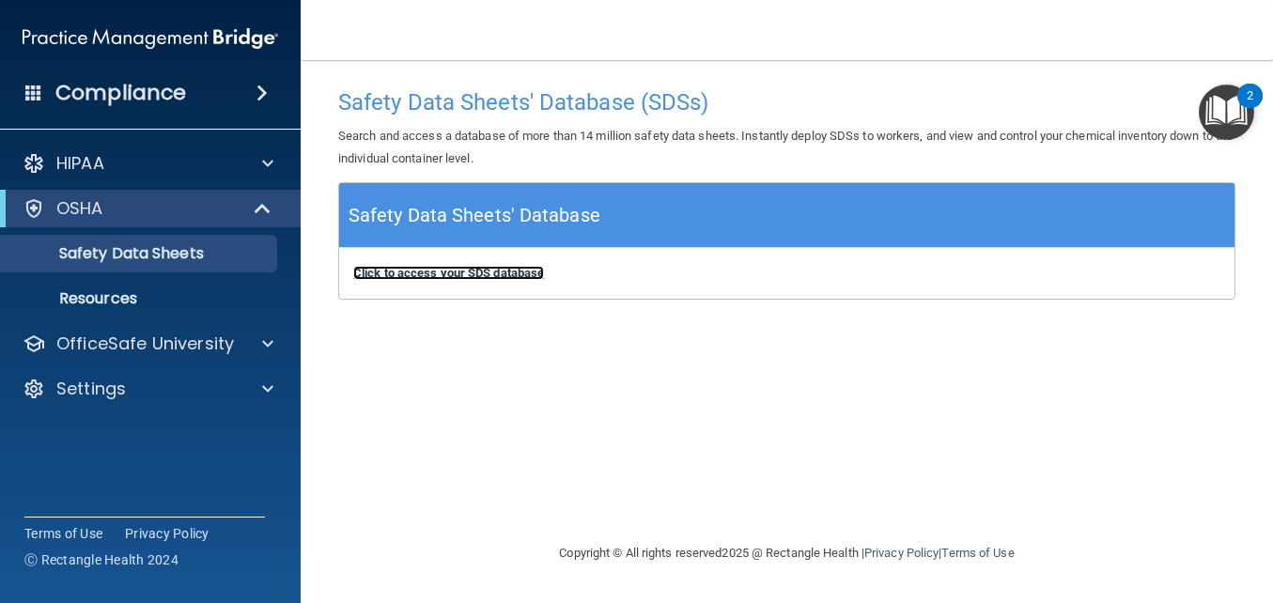
click at [482, 273] on b "Click to access your SDS database" at bounding box center [448, 273] width 191 height 14
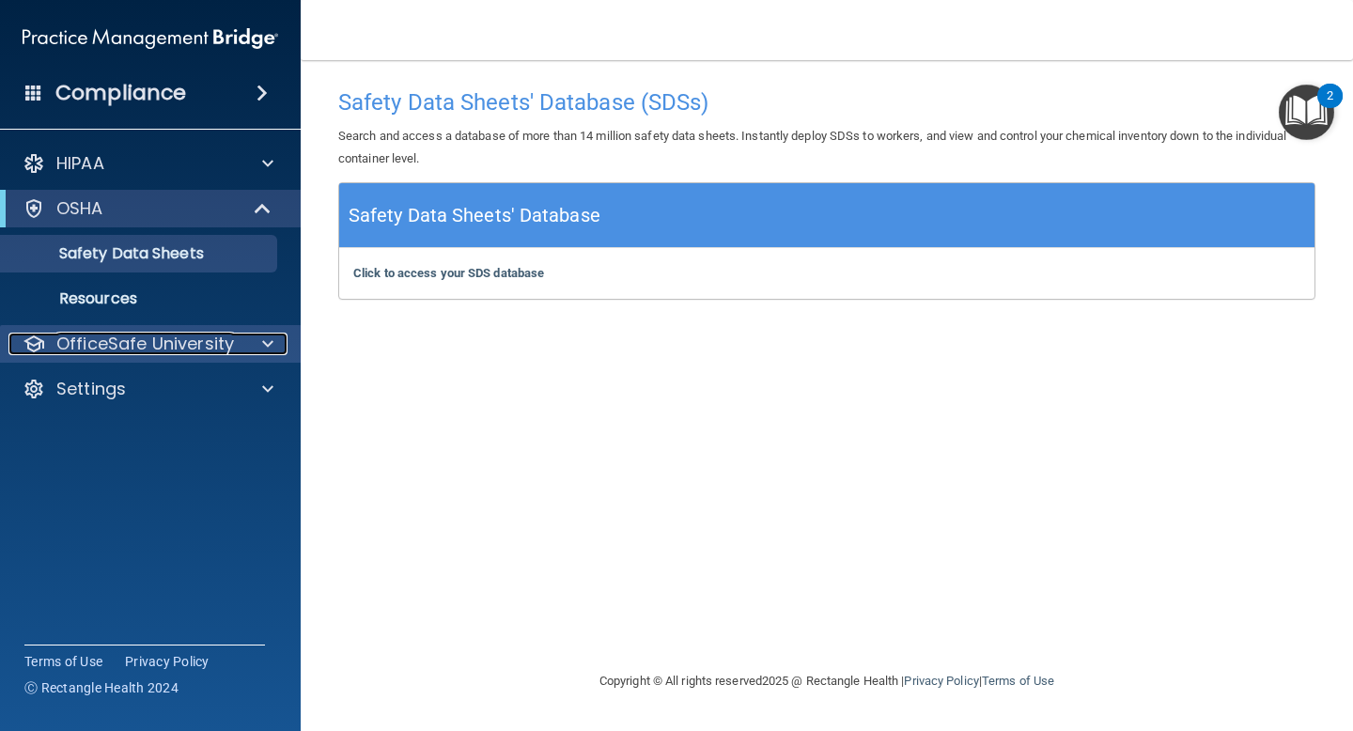
click at [141, 335] on p "OfficeSafe University" at bounding box center [145, 344] width 178 height 23
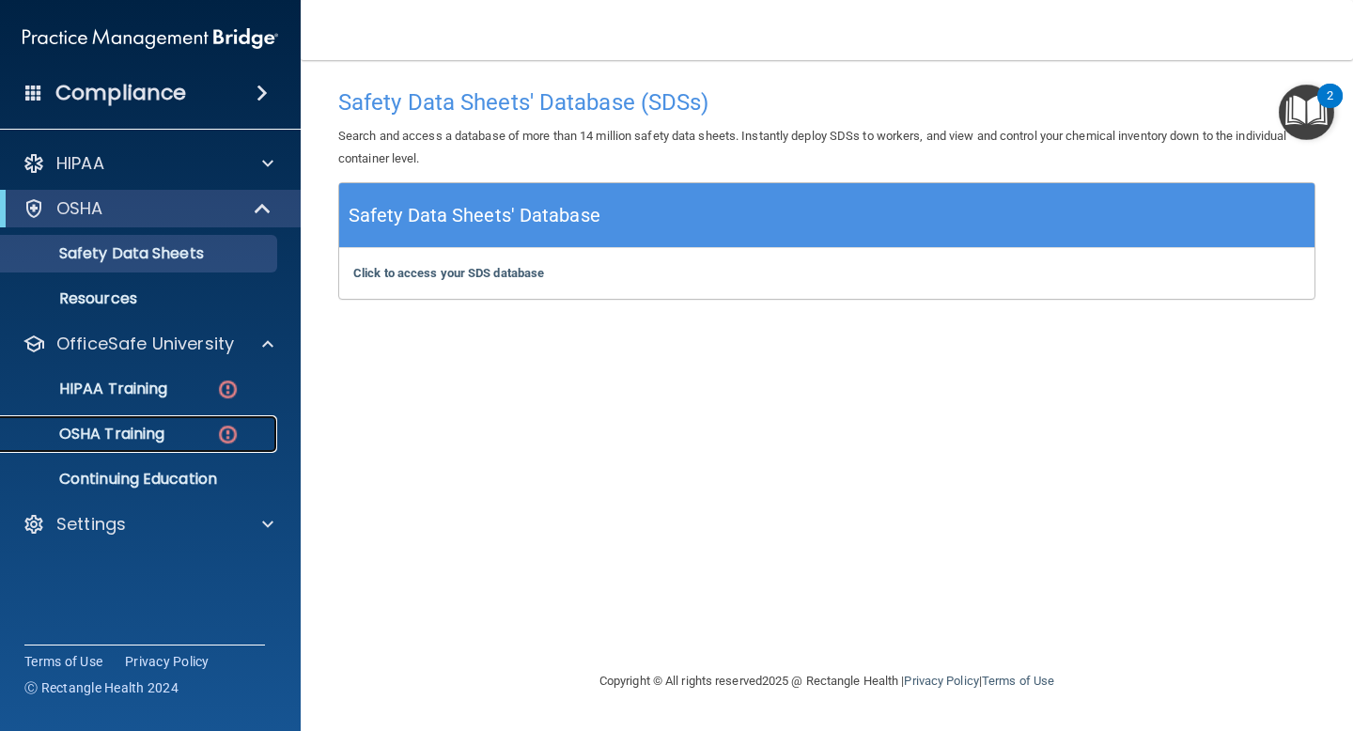
click at [183, 431] on div "OSHA Training" at bounding box center [140, 434] width 256 height 19
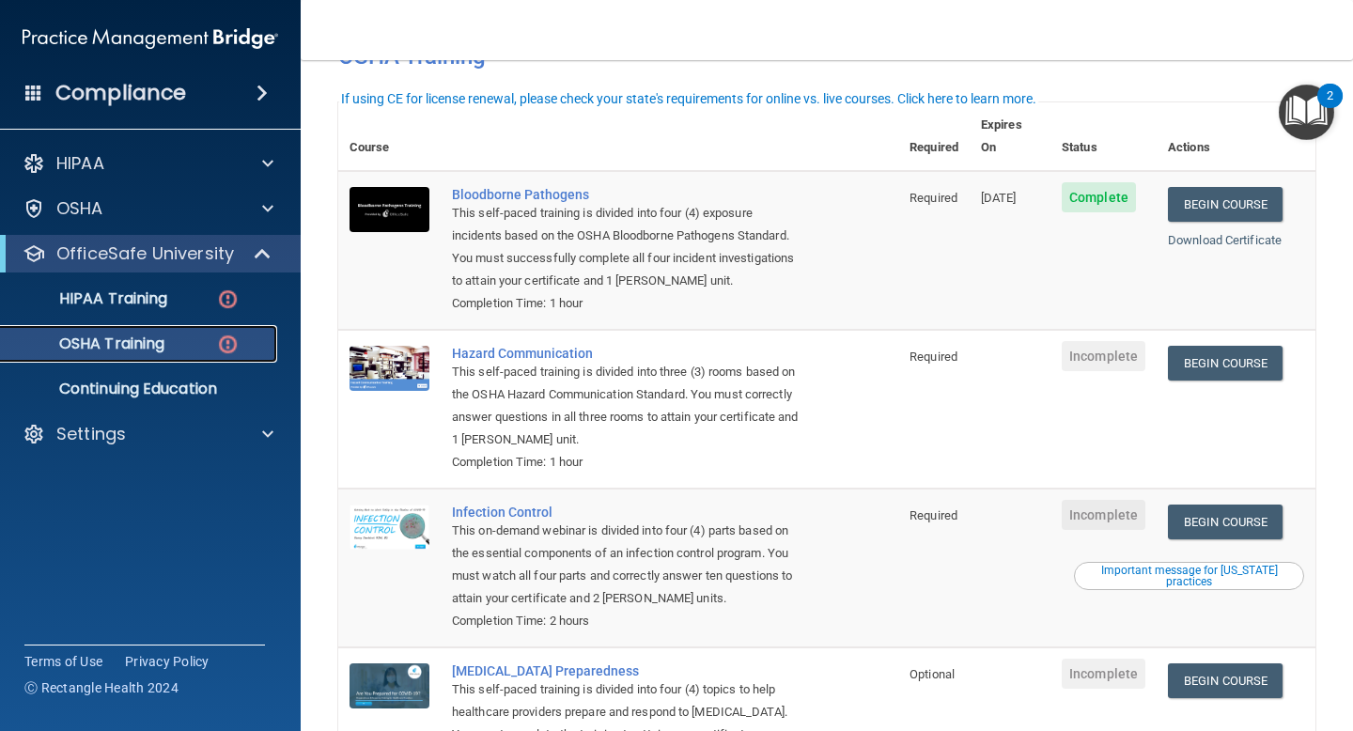
scroll to position [137, 0]
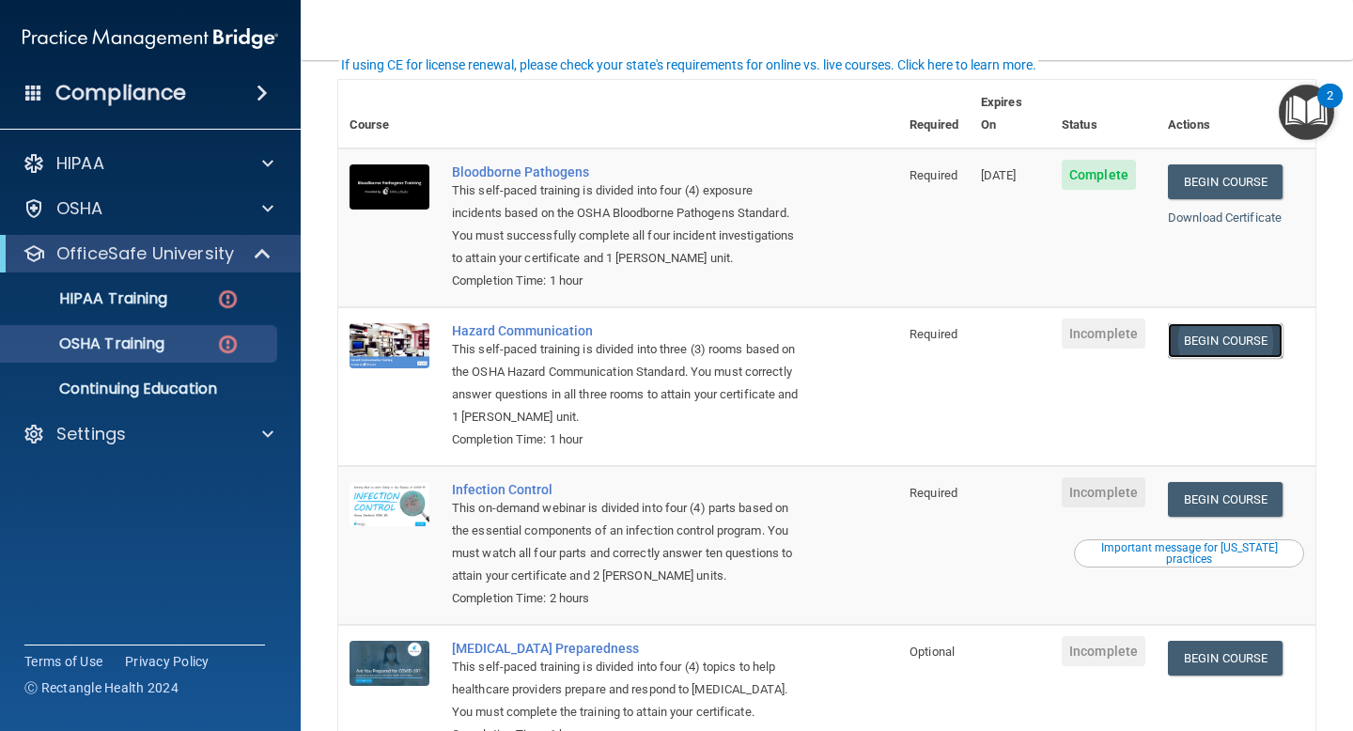
click at [1236, 323] on link "Begin Course" at bounding box center [1225, 340] width 115 height 35
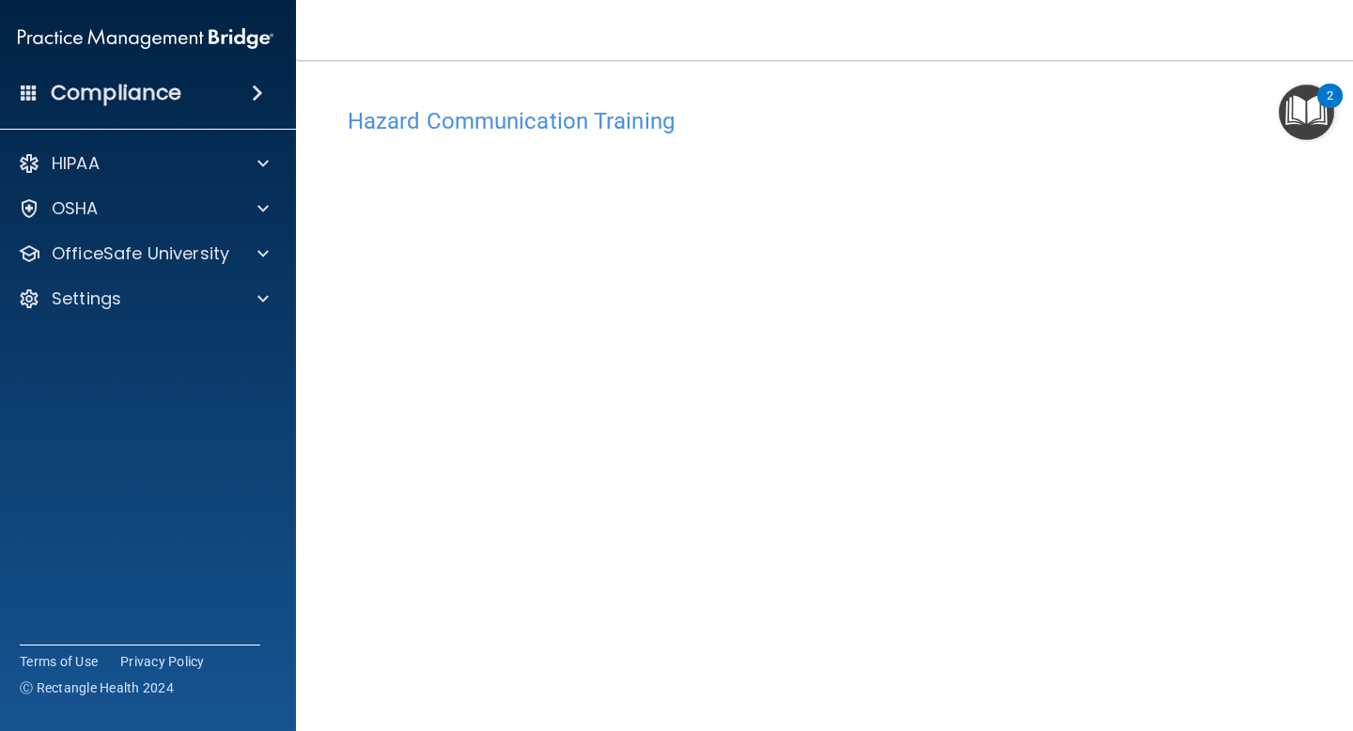
scroll to position [8, 0]
click at [1318, 104] on img "Open Resource Center, 2 new notifications" at bounding box center [1306, 112] width 55 height 55
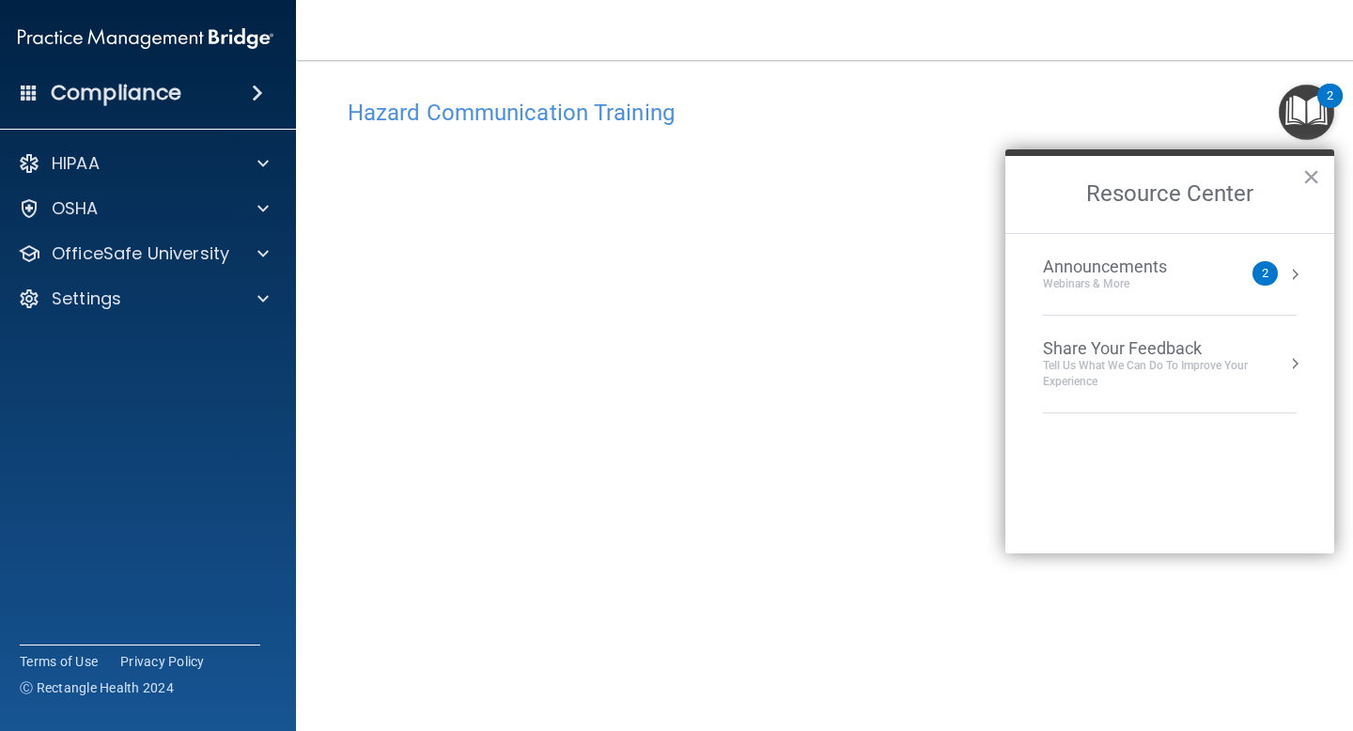
click at [978, 96] on div "Hazard Communication Training" at bounding box center [826, 112] width 986 height 46
click at [1309, 173] on button "×" at bounding box center [1311, 177] width 18 height 30
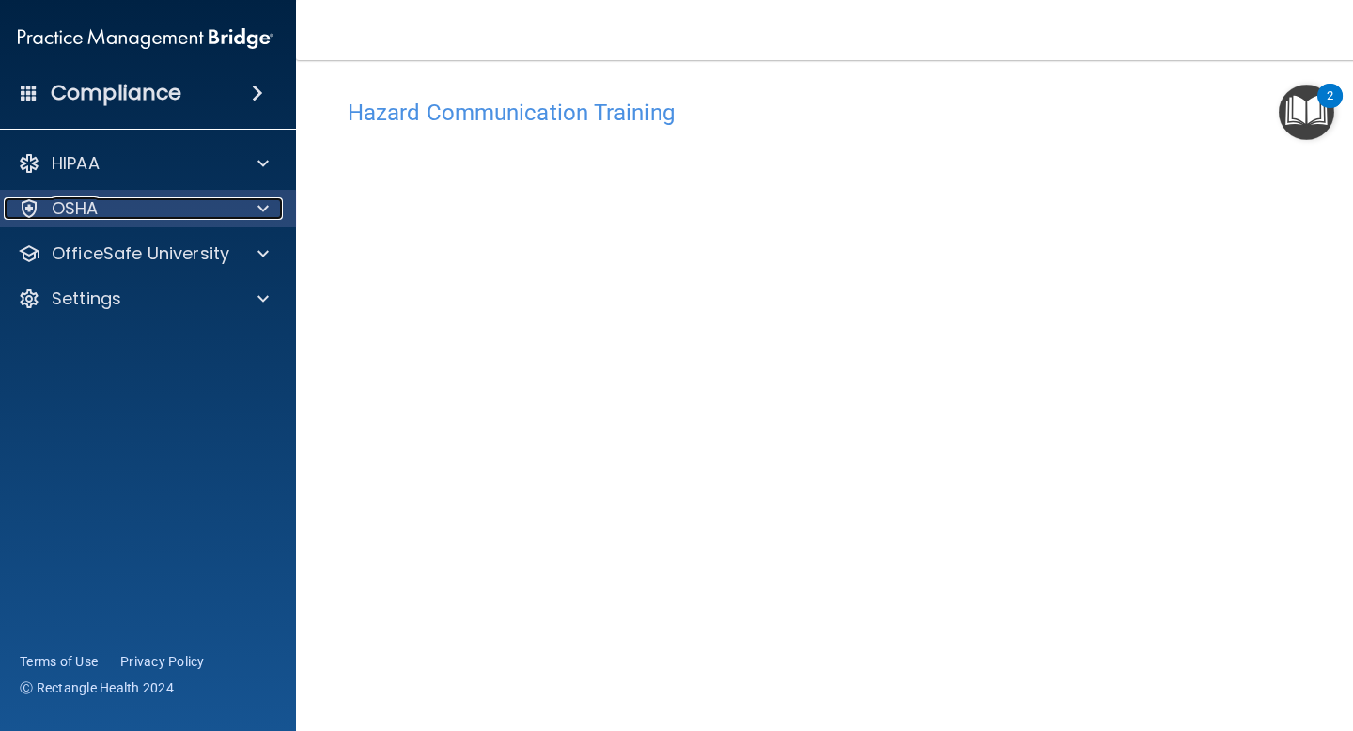
click at [100, 209] on div "OSHA" at bounding box center [120, 208] width 233 height 23
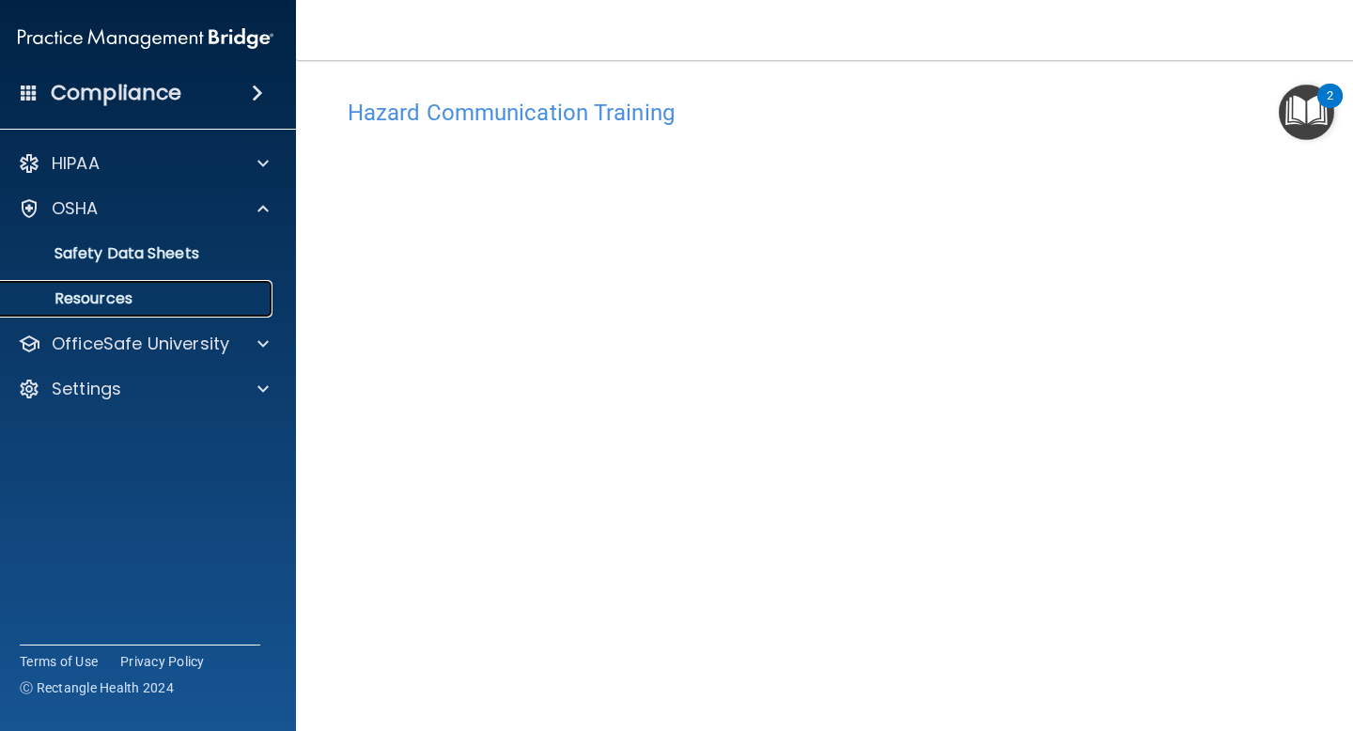
click at [108, 296] on p "Resources" at bounding box center [136, 298] width 256 height 19
